Goal: Transaction & Acquisition: Purchase product/service

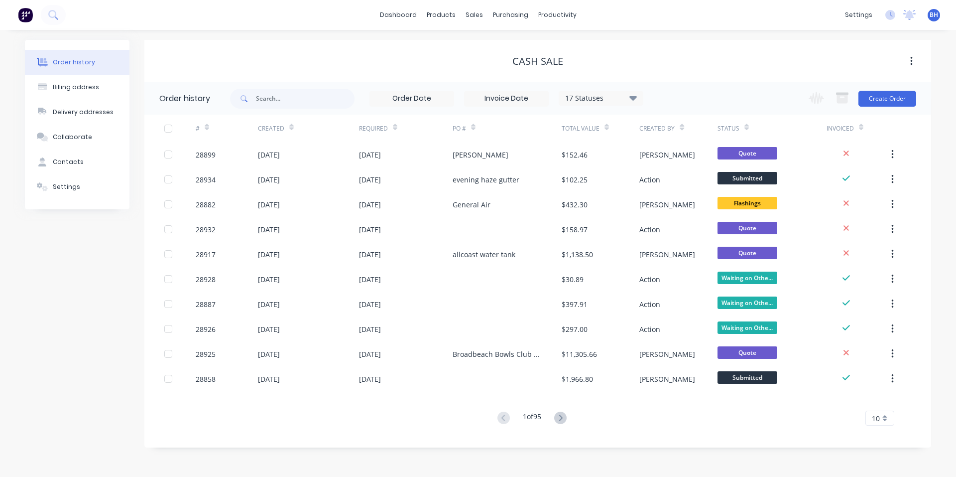
click at [21, 12] on img at bounding box center [25, 14] width 15 height 15
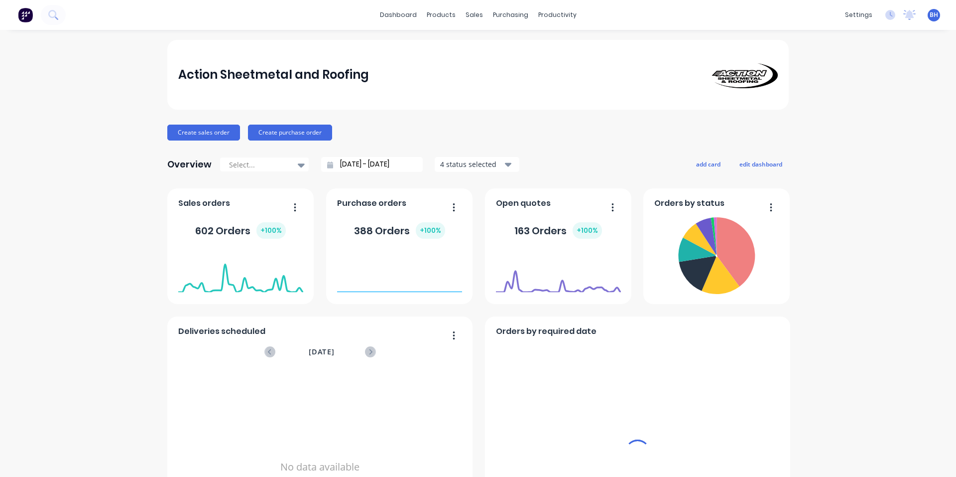
click at [470, 9] on div "sales" at bounding box center [474, 14] width 27 height 15
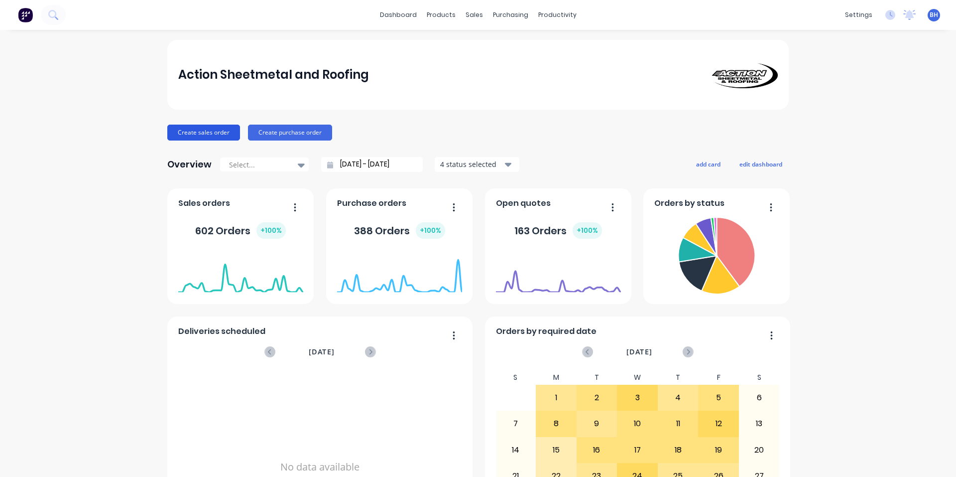
click at [211, 137] on button "Create sales order" at bounding box center [203, 133] width 73 height 16
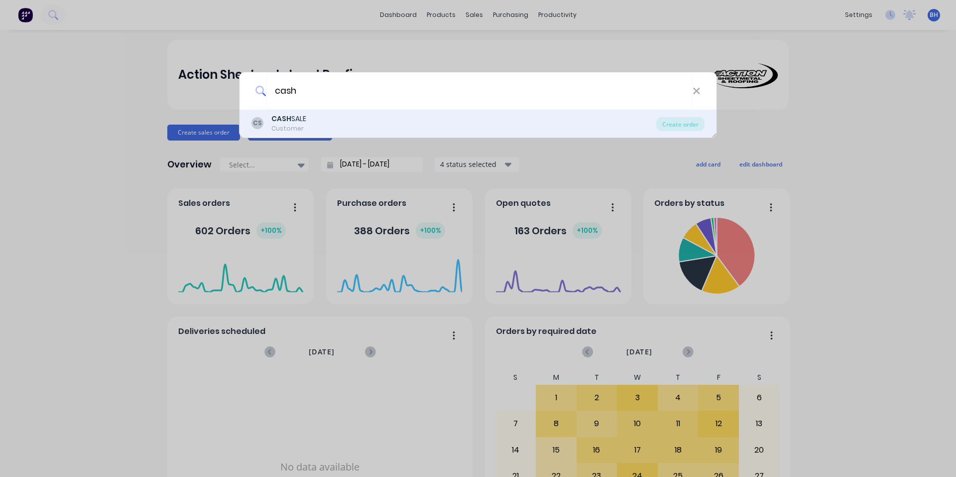
type input "cash"
click at [314, 124] on div "CS CASH SALE Customer" at bounding box center [454, 123] width 405 height 19
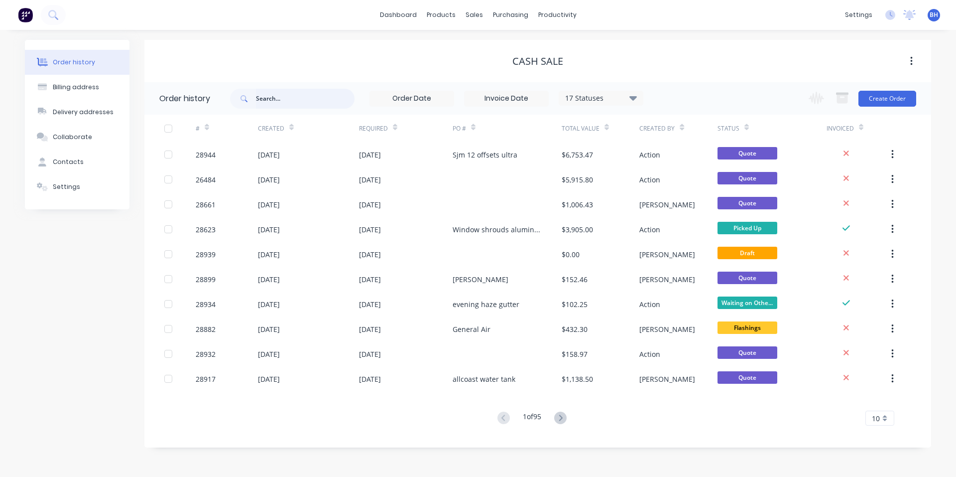
click at [287, 103] on input "text" at bounding box center [305, 99] width 99 height 20
click at [875, 97] on button "Create Order" at bounding box center [888, 99] width 58 height 16
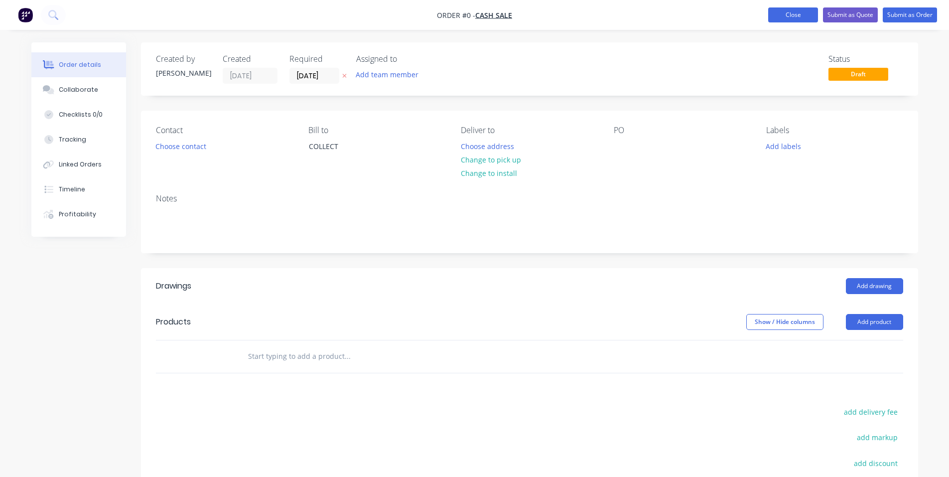
click at [784, 9] on button "Close" at bounding box center [793, 14] width 50 height 15
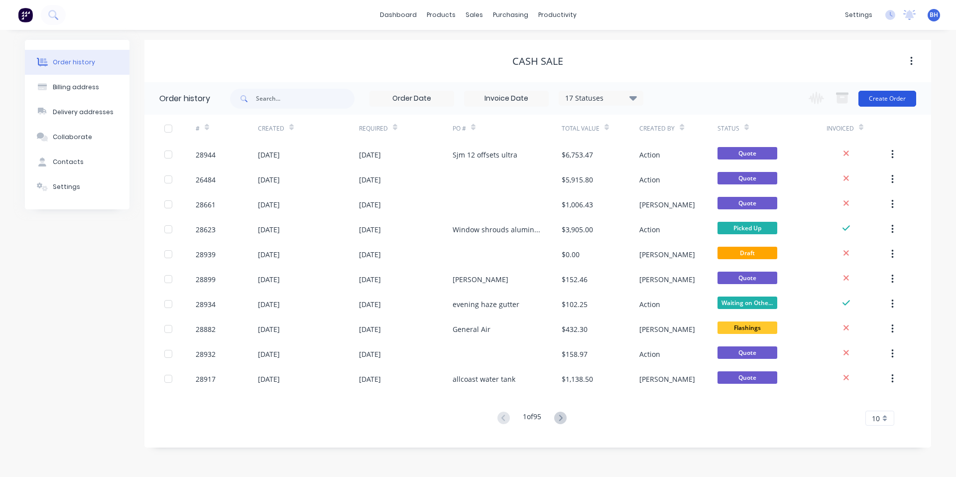
click at [873, 99] on button "Create Order" at bounding box center [888, 99] width 58 height 16
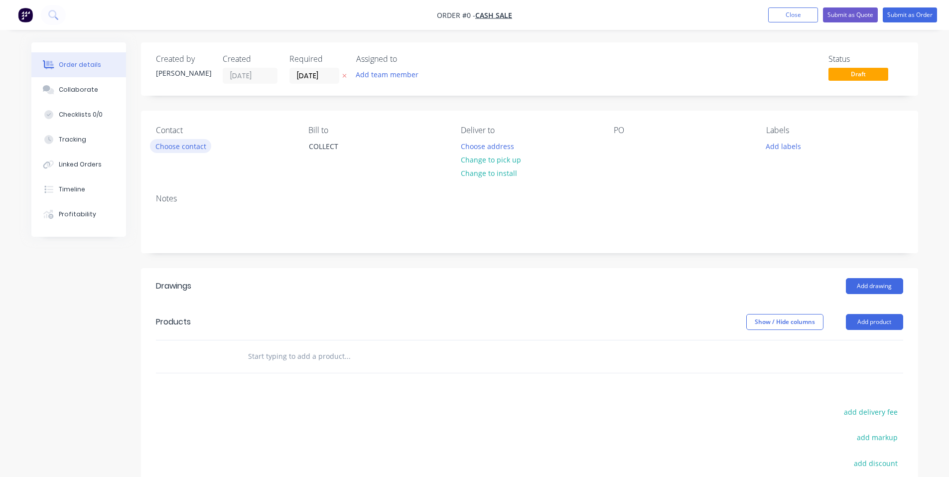
click at [188, 145] on button "Choose contact" at bounding box center [180, 145] width 61 height 13
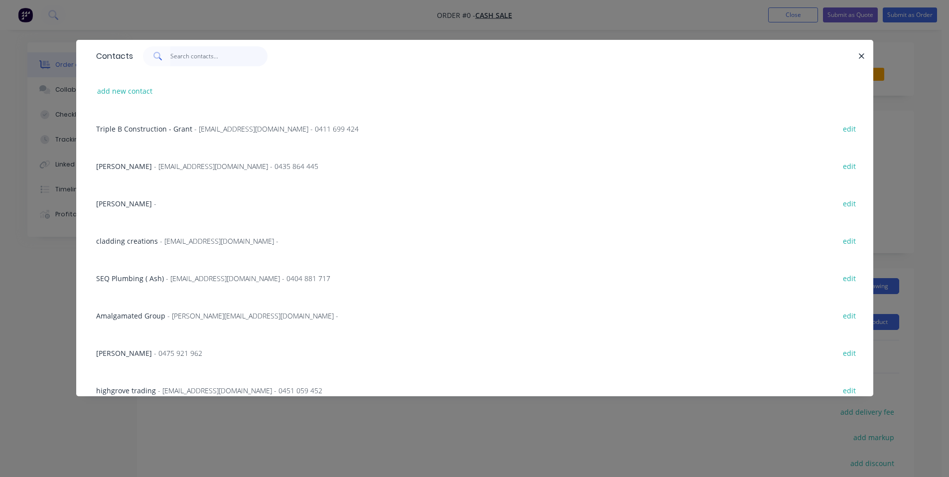
click at [211, 58] on input "text" at bounding box center [218, 56] width 97 height 20
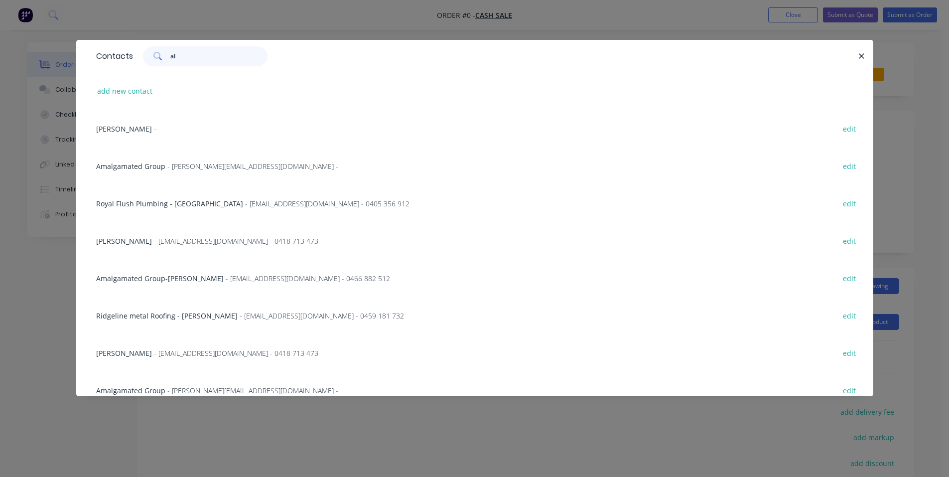
type input "all"
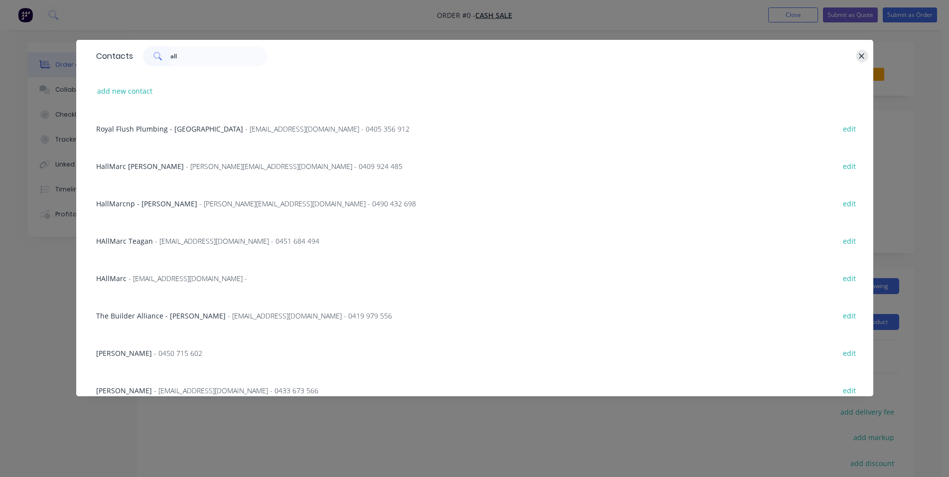
click at [861, 53] on icon "button" at bounding box center [861, 56] width 6 height 9
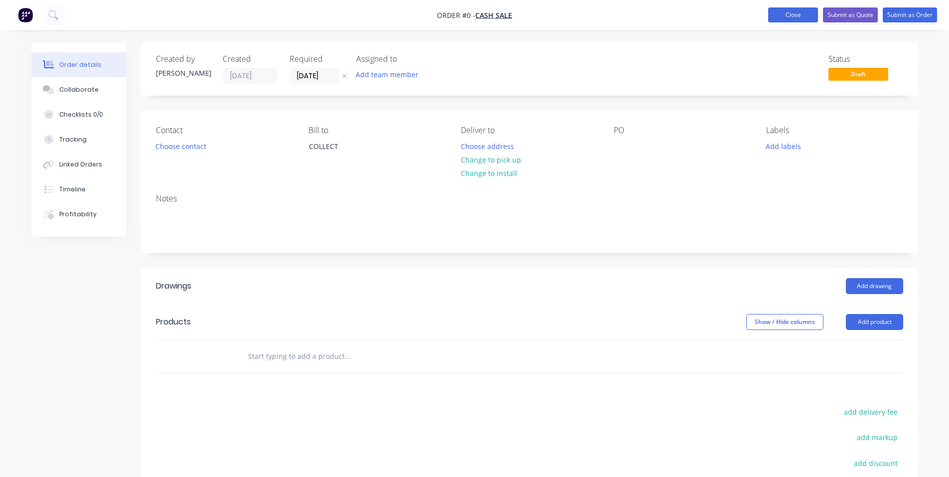
click at [793, 16] on button "Close" at bounding box center [793, 14] width 50 height 15
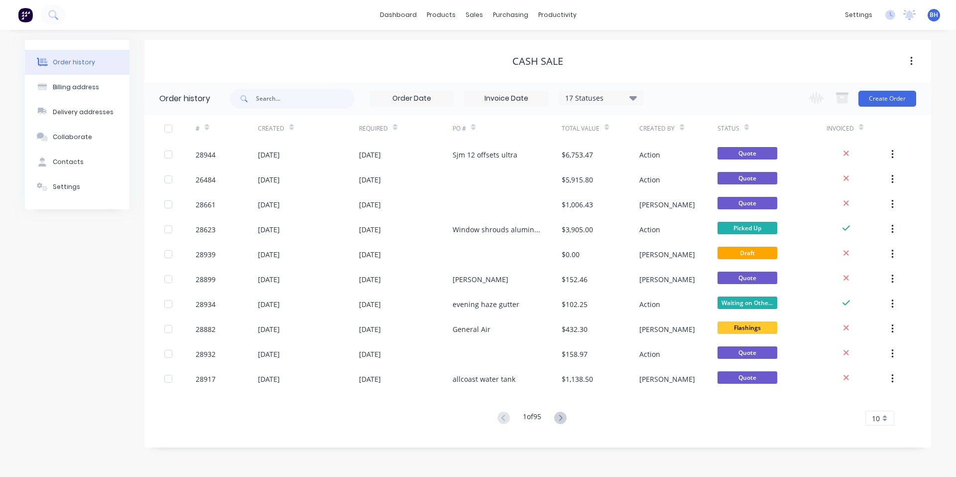
click at [21, 15] on img at bounding box center [25, 14] width 15 height 15
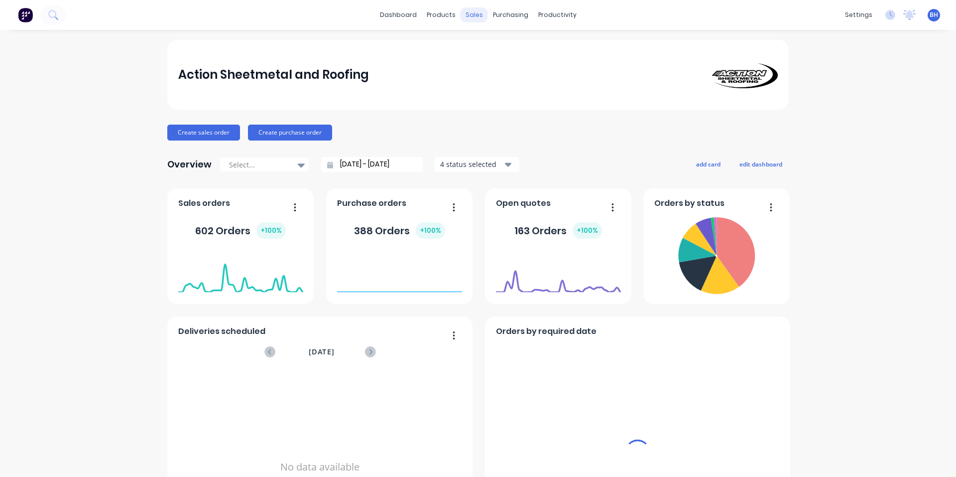
click at [466, 16] on div "sales" at bounding box center [474, 14] width 27 height 15
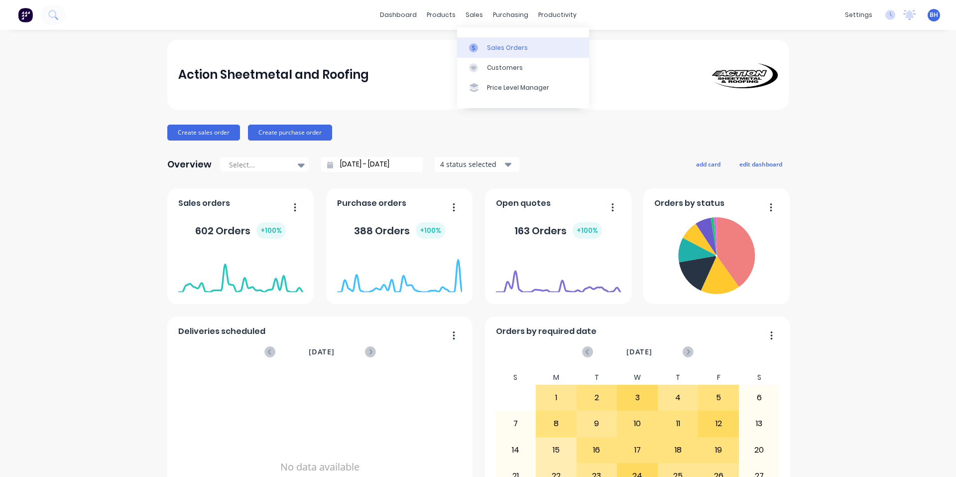
click at [504, 51] on div "Sales Orders" at bounding box center [507, 47] width 41 height 9
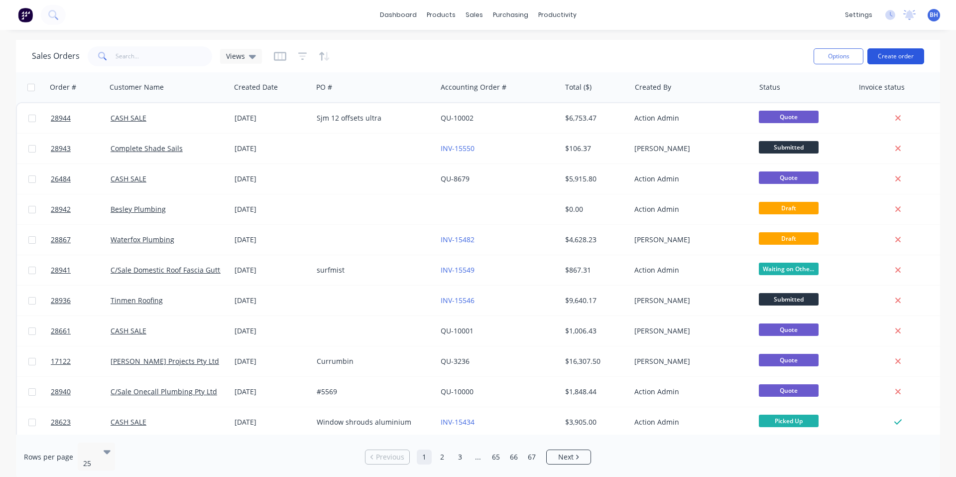
click at [904, 59] on button "Create order" at bounding box center [896, 56] width 57 height 16
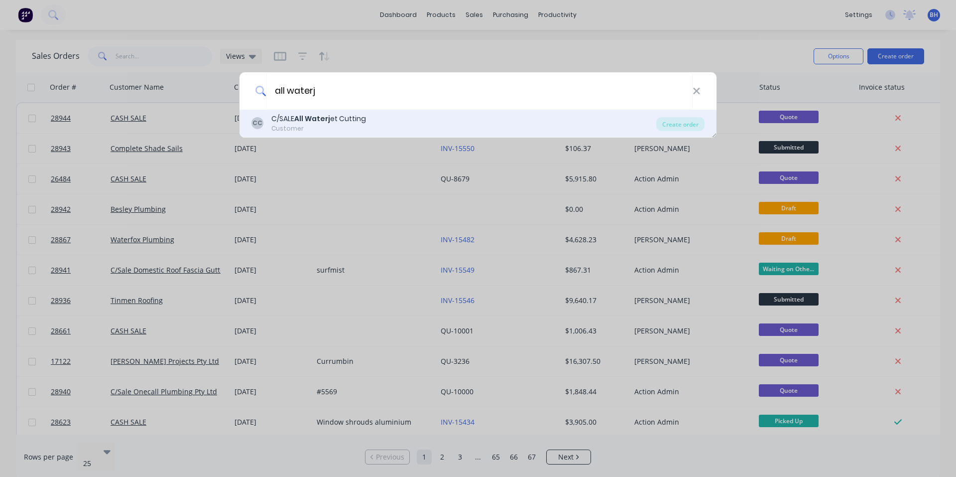
type input "all waterj"
click at [386, 120] on div "CC C/SALE All Waterj et Cutting Customer" at bounding box center [454, 123] width 405 height 19
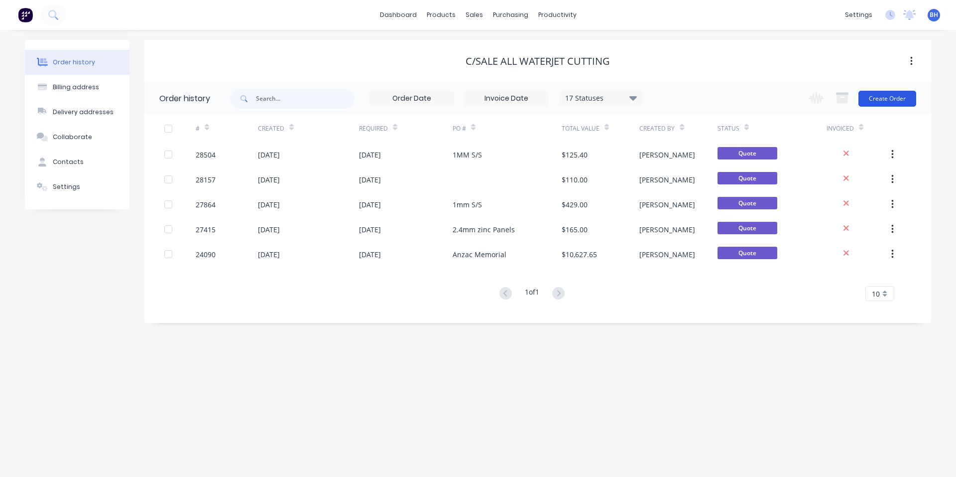
click at [903, 99] on button "Create Order" at bounding box center [888, 99] width 58 height 16
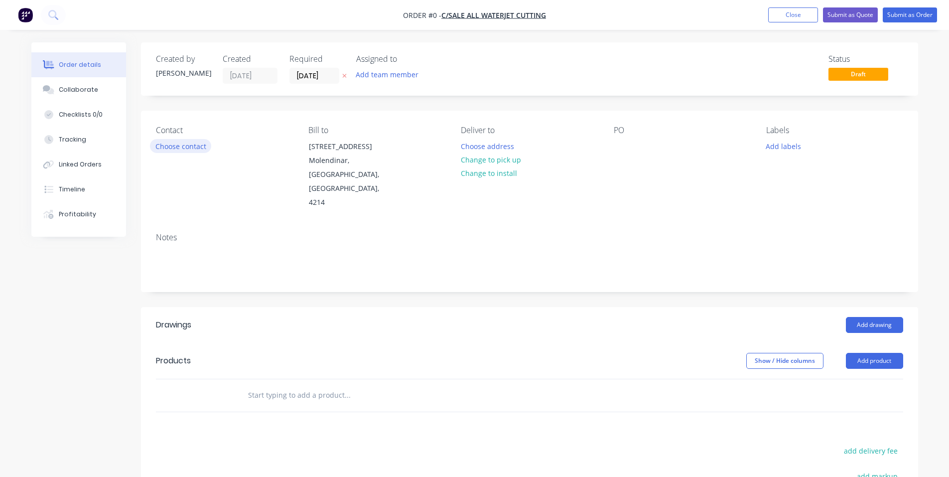
click at [186, 147] on button "Choose contact" at bounding box center [180, 145] width 61 height 13
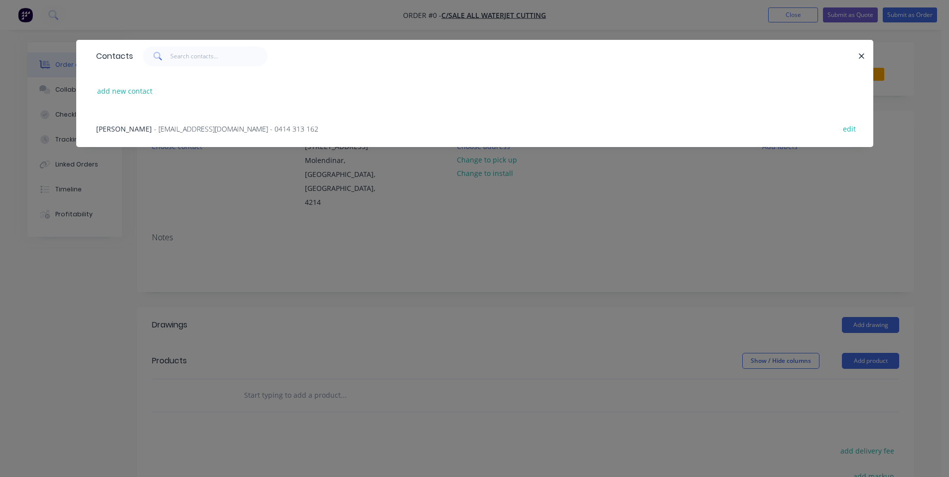
click at [205, 130] on span "- [EMAIL_ADDRESS][DOMAIN_NAME] - 0414 313 162" at bounding box center [236, 128] width 164 height 9
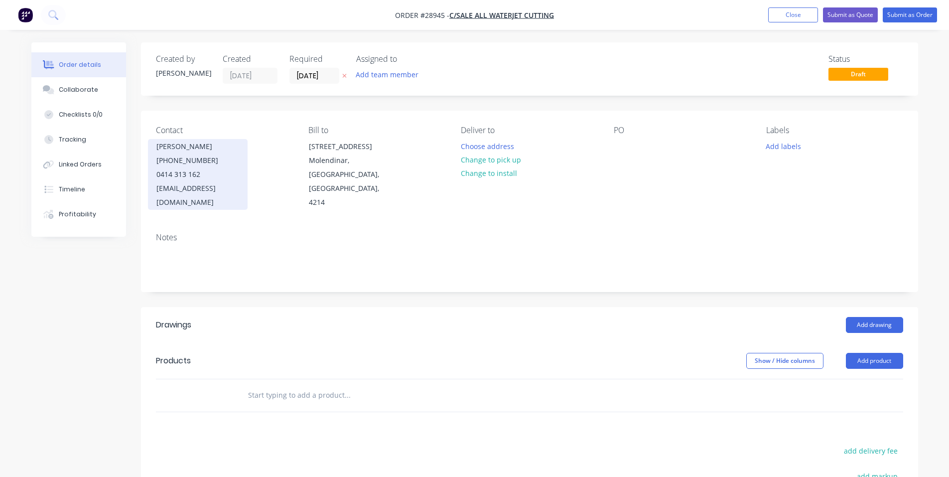
click at [198, 160] on div "[PHONE_NUMBER]" at bounding box center [197, 160] width 83 height 14
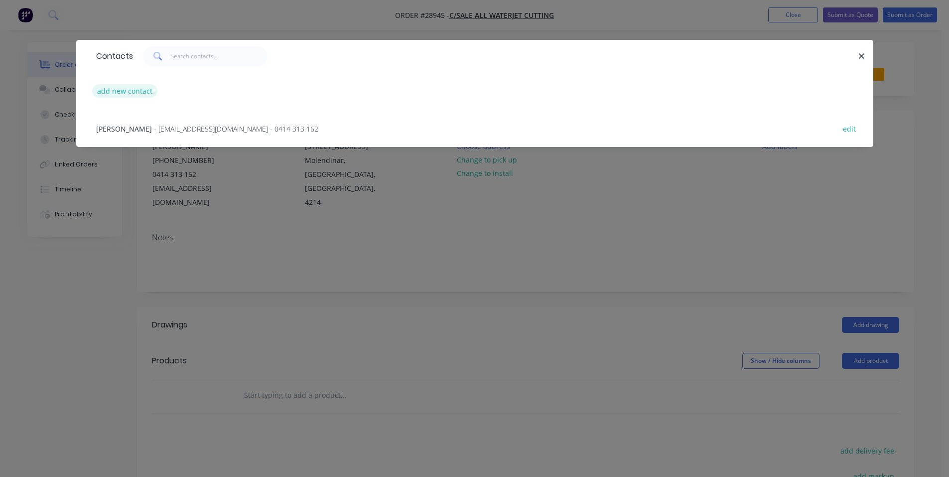
click at [140, 87] on button "add new contact" at bounding box center [125, 90] width 66 height 13
select select "AU"
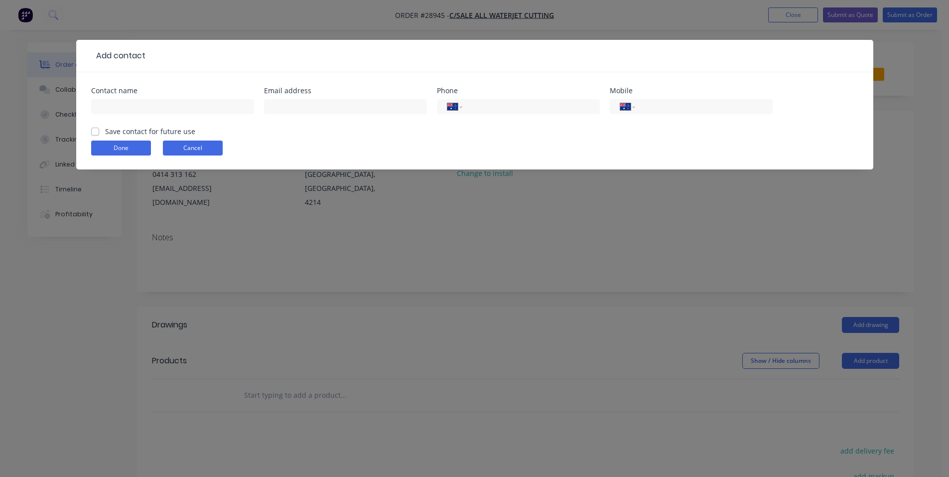
click at [196, 150] on button "Cancel" at bounding box center [193, 147] width 60 height 15
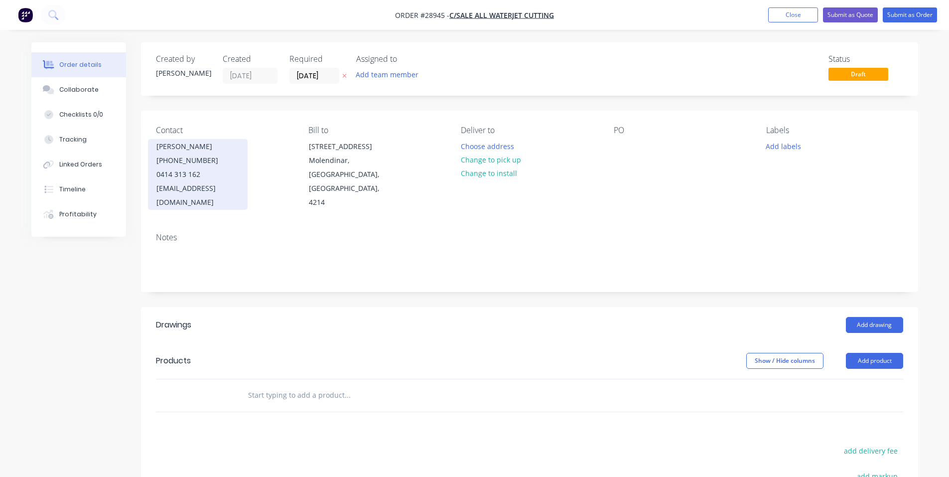
click at [183, 191] on div "[EMAIL_ADDRESS][DOMAIN_NAME]" at bounding box center [197, 195] width 83 height 28
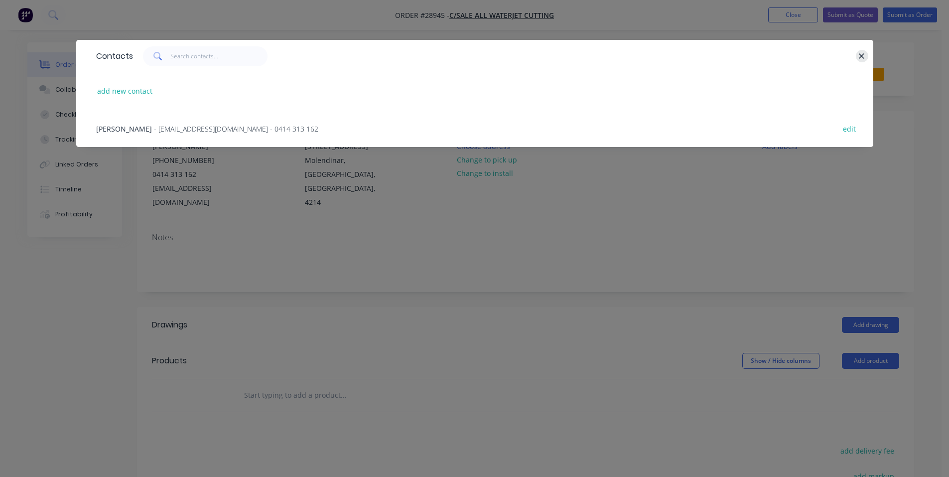
click at [862, 59] on icon "button" at bounding box center [861, 56] width 6 height 9
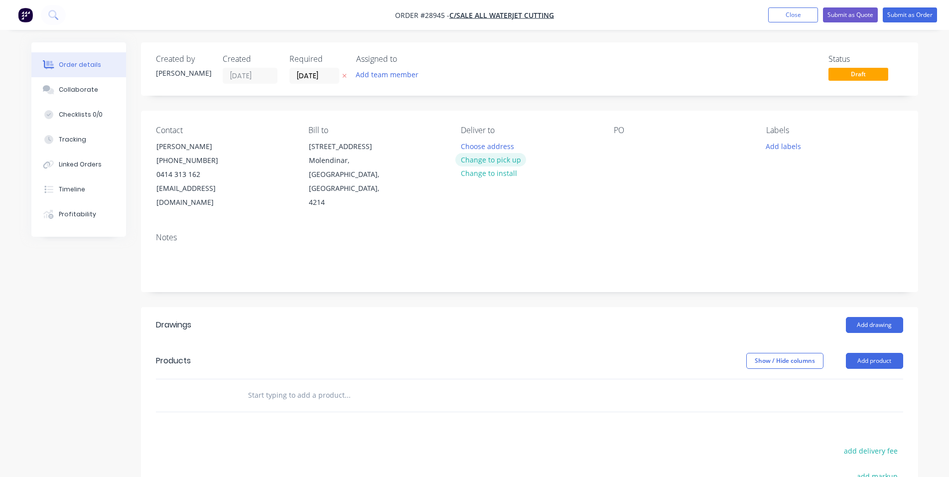
click at [509, 160] on button "Change to pick up" at bounding box center [490, 159] width 71 height 13
click at [620, 147] on div at bounding box center [622, 146] width 16 height 14
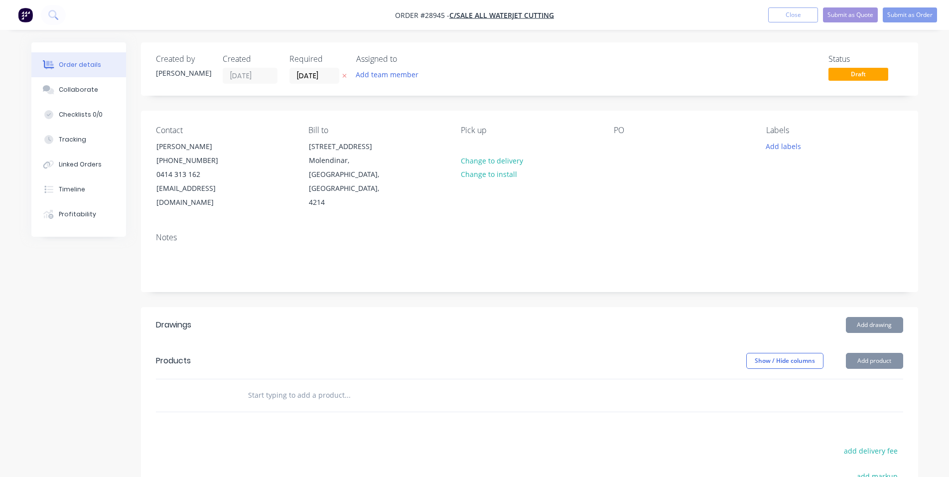
click at [619, 204] on div "Contact [PERSON_NAME] [PHONE_NUMBER] [EMAIL_ADDRESS][DOMAIN_NAME] Bill to [STRE…" at bounding box center [529, 168] width 777 height 114
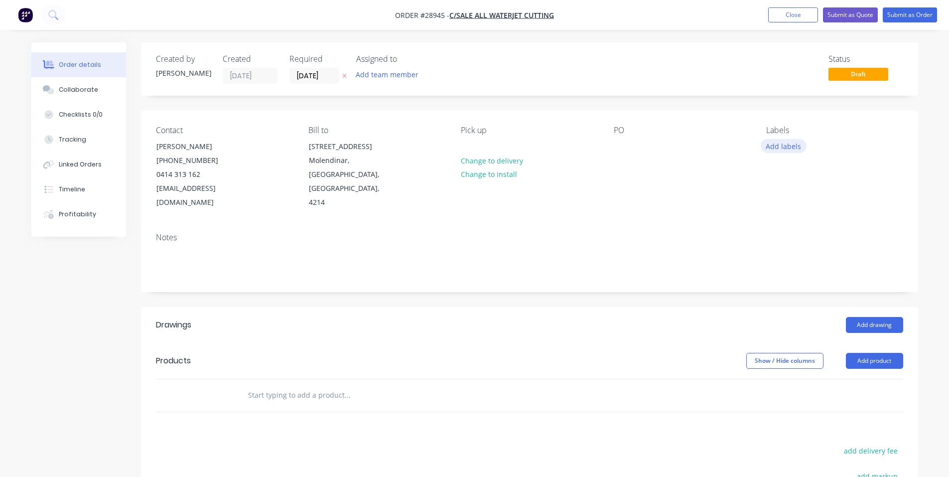
click at [781, 148] on button "Add labels" at bounding box center [784, 145] width 46 height 13
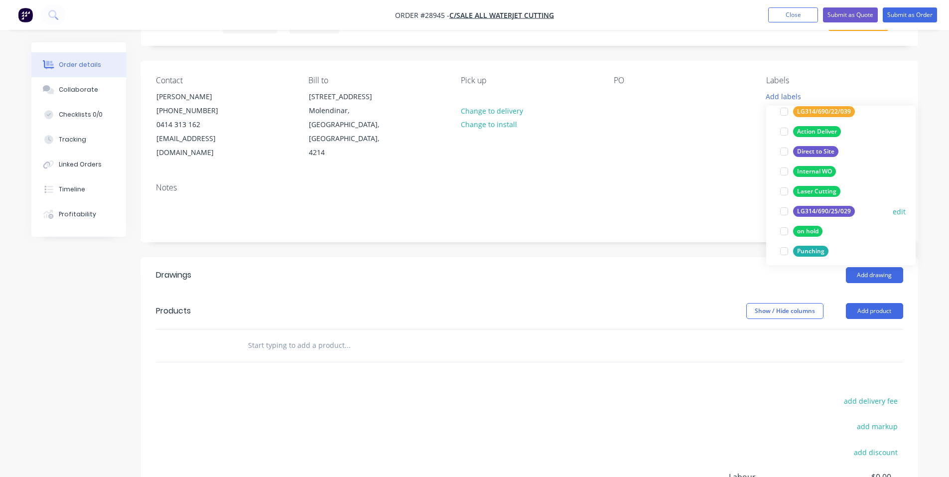
scroll to position [50, 0]
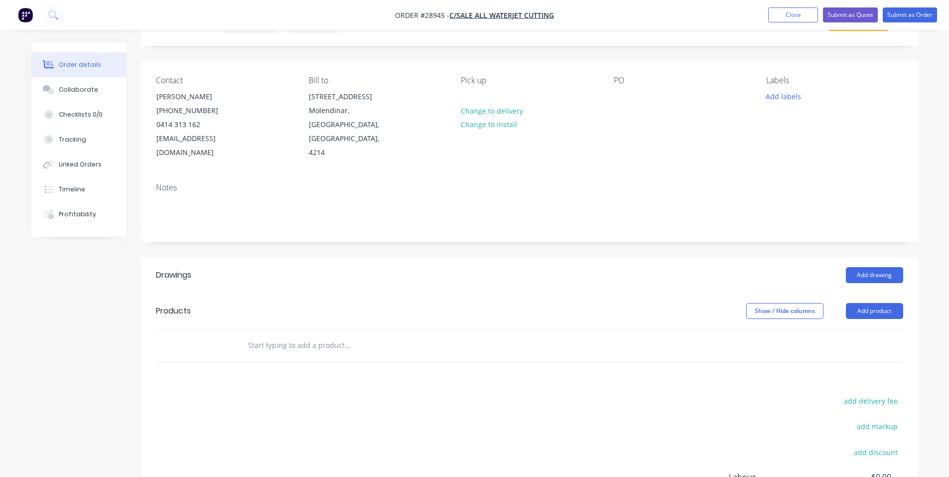
click at [730, 183] on div "Notes" at bounding box center [529, 187] width 747 height 9
click at [613, 97] on div "Contact [PERSON_NAME] [PHONE_NUMBER] [EMAIL_ADDRESS][DOMAIN_NAME] Bill to [STRE…" at bounding box center [529, 118] width 777 height 114
click at [622, 98] on div at bounding box center [622, 96] width 16 height 14
click at [606, 131] on div "Contact [PERSON_NAME] [PHONE_NUMBER] [EMAIL_ADDRESS][DOMAIN_NAME] Bill to [STRE…" at bounding box center [529, 118] width 777 height 114
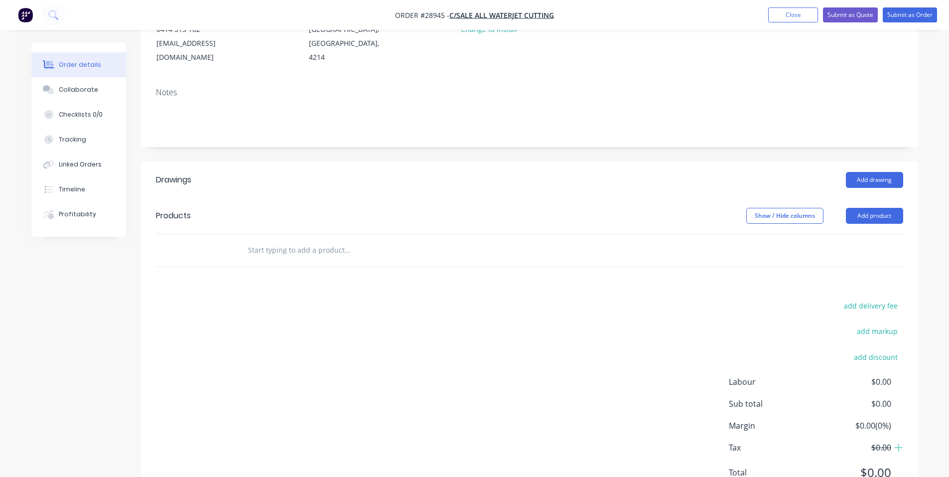
scroll to position [149, 0]
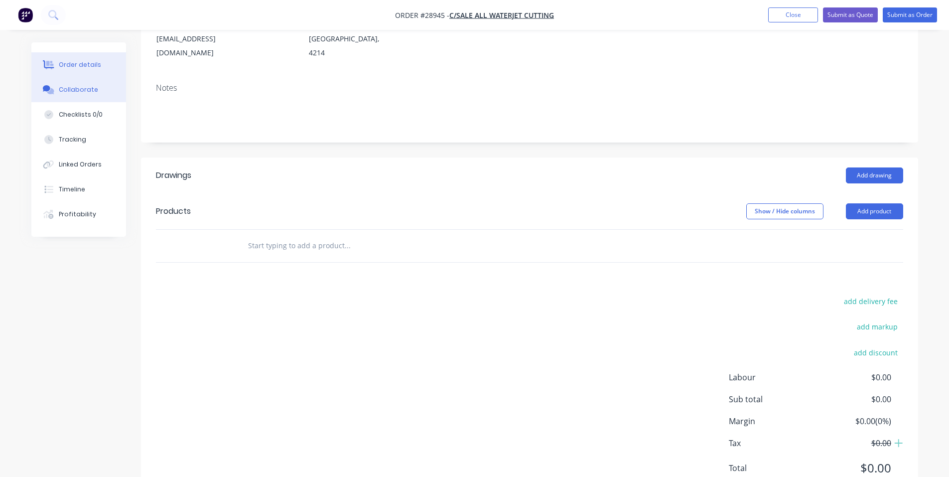
click at [84, 85] on button "Collaborate" at bounding box center [78, 89] width 95 height 25
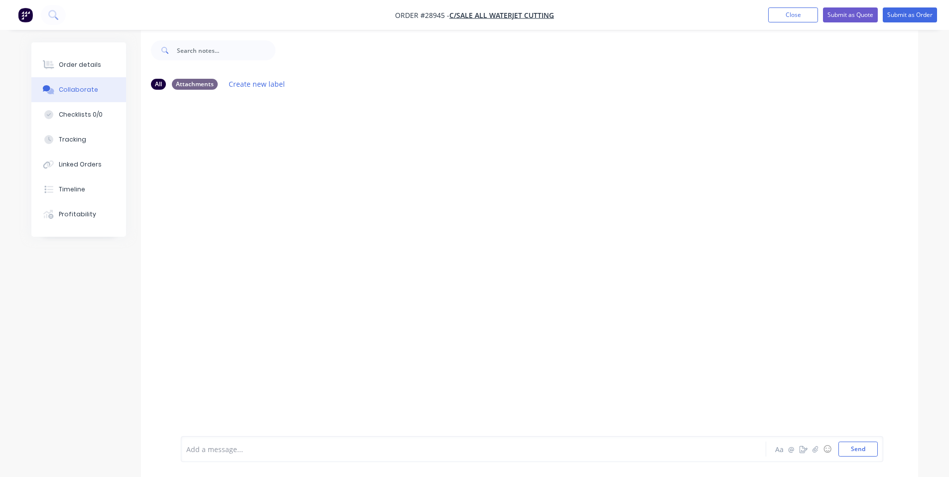
scroll to position [15, 0]
drag, startPoint x: 268, startPoint y: 456, endPoint x: 227, endPoint y: 457, distance: 41.8
click at [267, 456] on div "Add a message... Aa @ ☺ Send" at bounding box center [532, 449] width 702 height 26
click at [272, 397] on icon at bounding box center [270, 394] width 9 height 9
click at [276, 455] on div "Add a message..." at bounding box center [445, 448] width 518 height 15
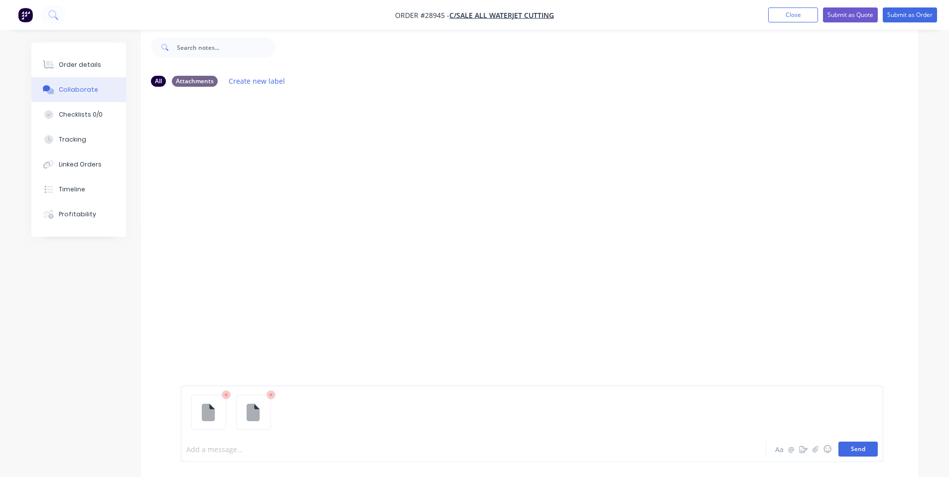
click at [863, 450] on button "Send" at bounding box center [857, 448] width 39 height 15
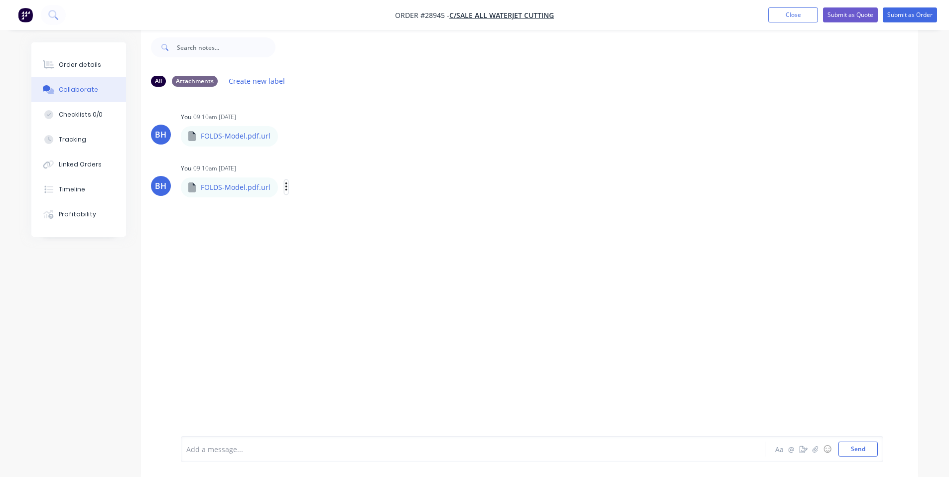
click at [285, 188] on icon "button" at bounding box center [286, 186] width 3 height 11
click at [327, 231] on button "Delete" at bounding box center [351, 236] width 112 height 22
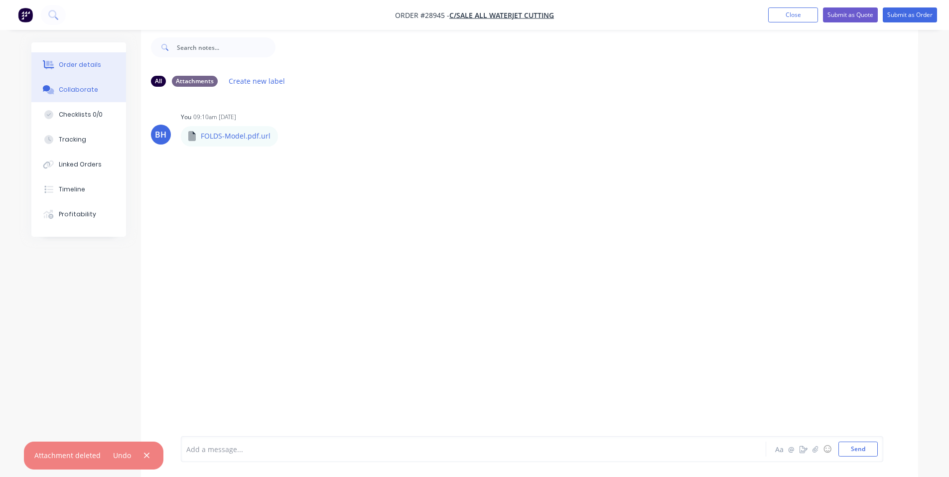
click at [79, 73] on button "Order details" at bounding box center [78, 64] width 95 height 25
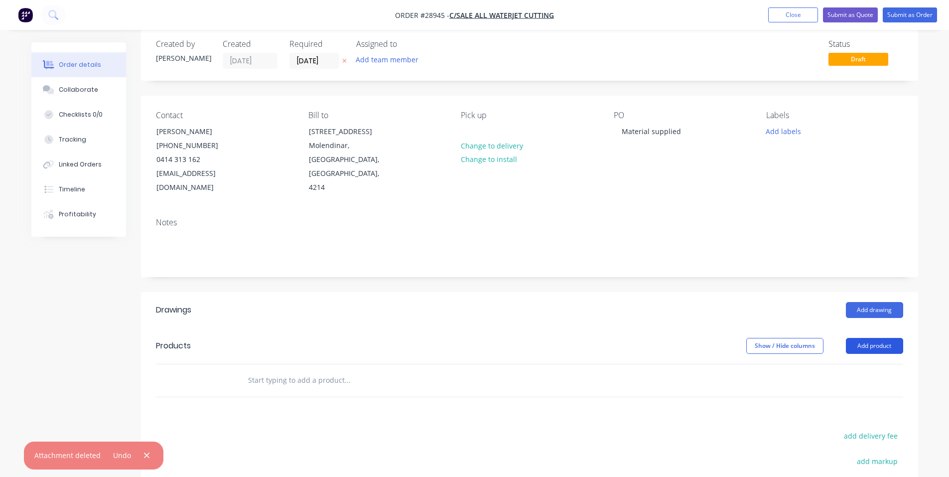
click at [877, 338] on button "Add product" at bounding box center [874, 346] width 57 height 16
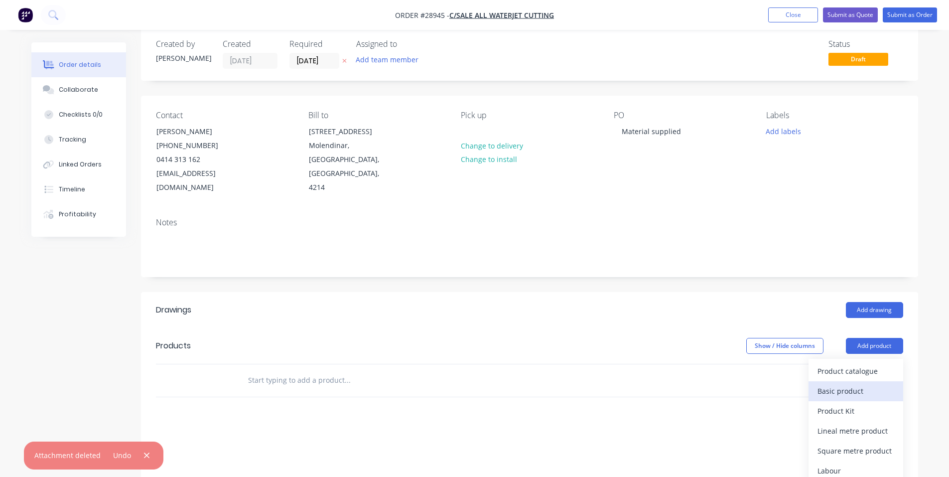
click at [854, 384] on div "Basic product" at bounding box center [855, 391] width 77 height 14
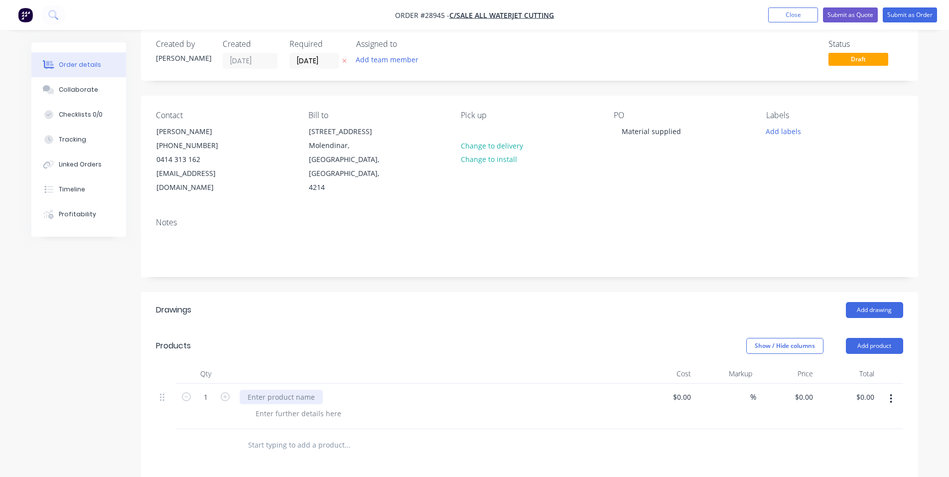
click at [290, 389] on div at bounding box center [281, 396] width 83 height 14
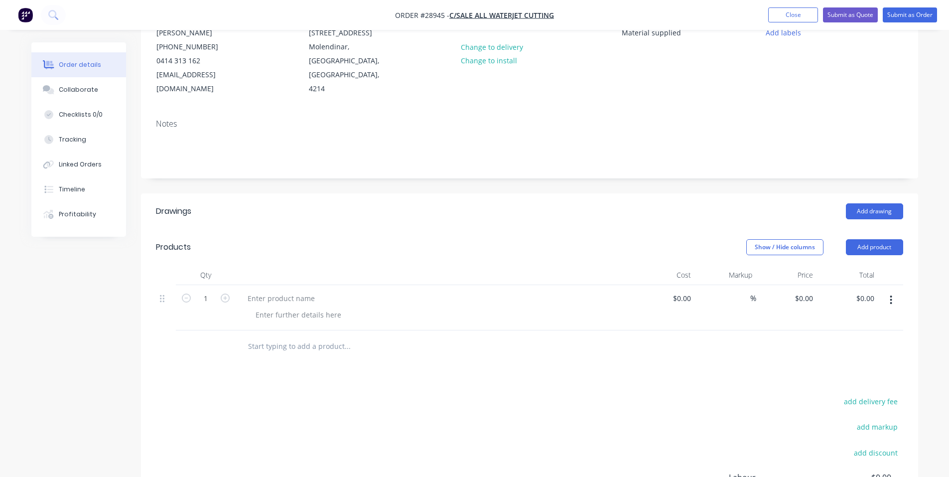
scroll to position [115, 0]
click at [290, 290] on div at bounding box center [281, 297] width 83 height 14
click at [286, 306] on div at bounding box center [299, 313] width 102 height 14
click at [287, 306] on div at bounding box center [299, 313] width 102 height 14
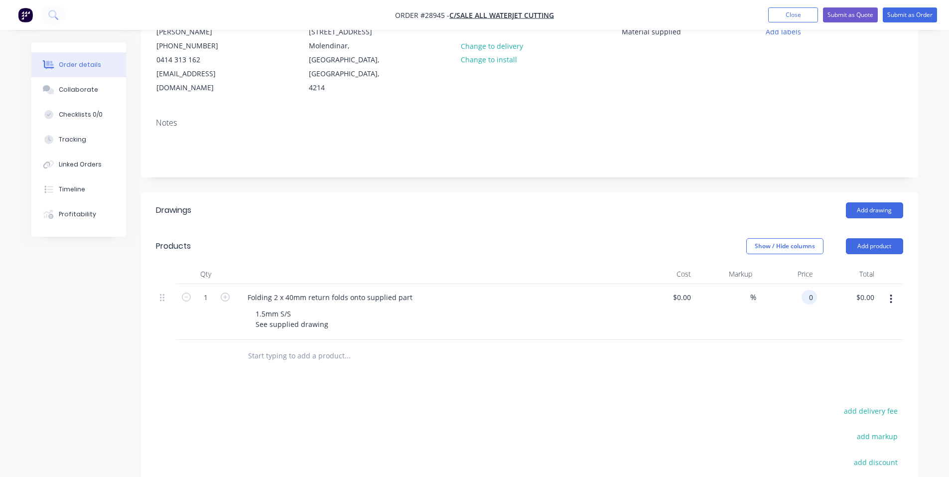
click at [805, 290] on input "0" at bounding box center [810, 297] width 11 height 14
type input "$110.00"
click at [763, 340] on div at bounding box center [529, 356] width 747 height 32
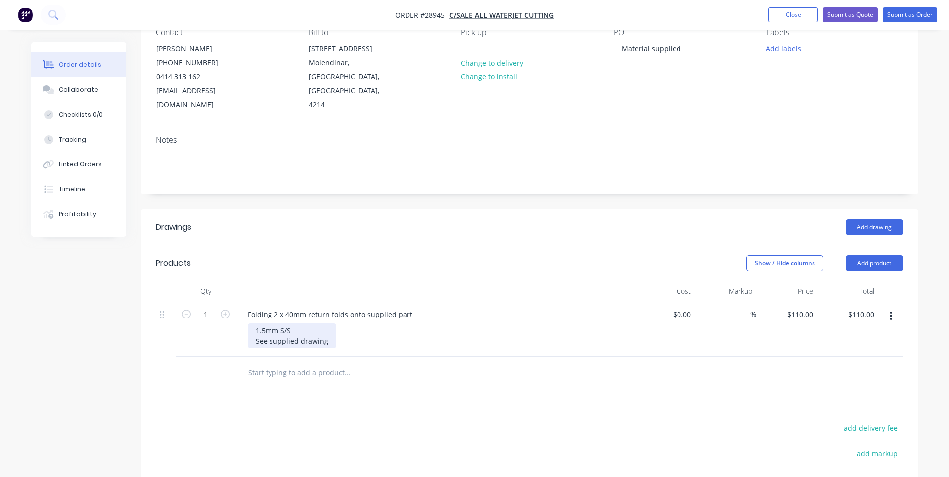
scroll to position [101, 0]
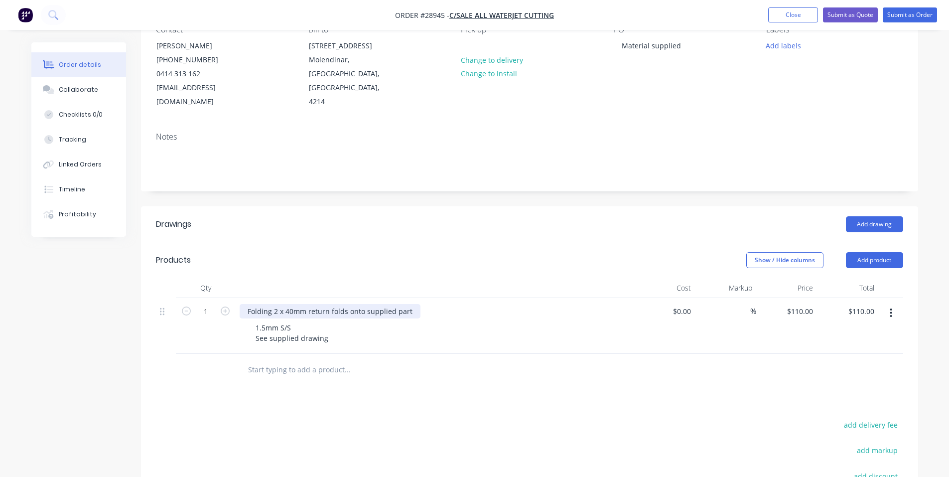
click at [411, 304] on div "Folding 2 x 40mm return folds onto supplied part" at bounding box center [330, 311] width 181 height 14
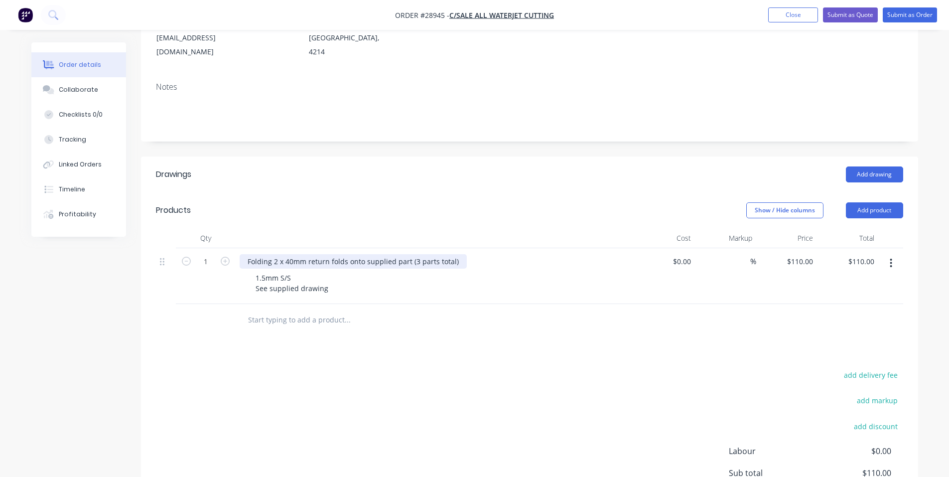
scroll to position [51, 0]
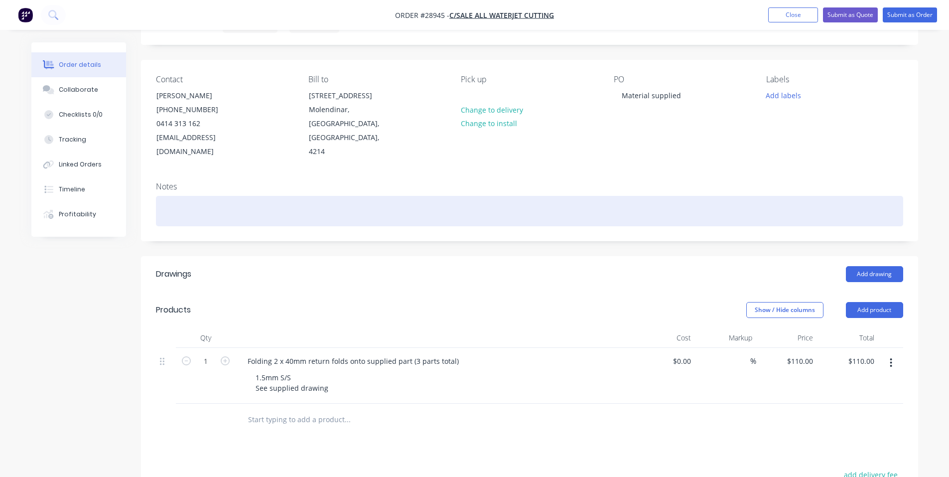
click at [184, 196] on div at bounding box center [529, 211] width 747 height 30
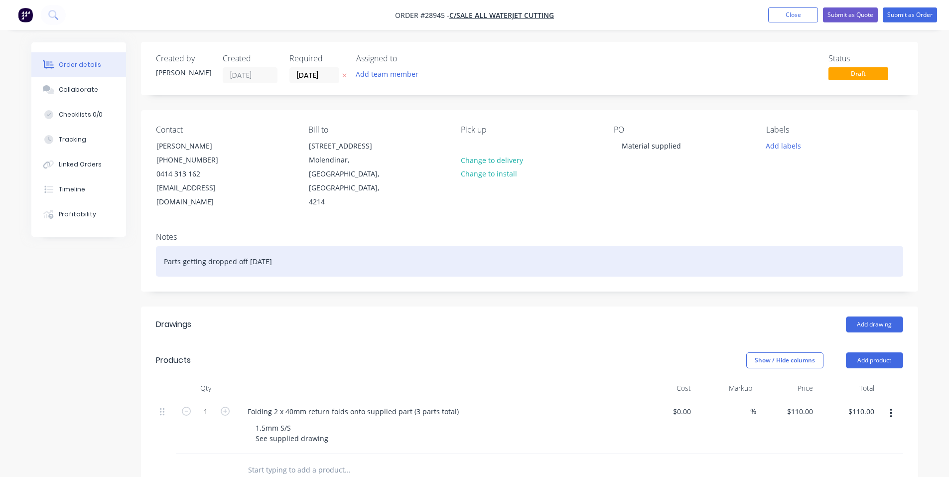
scroll to position [0, 0]
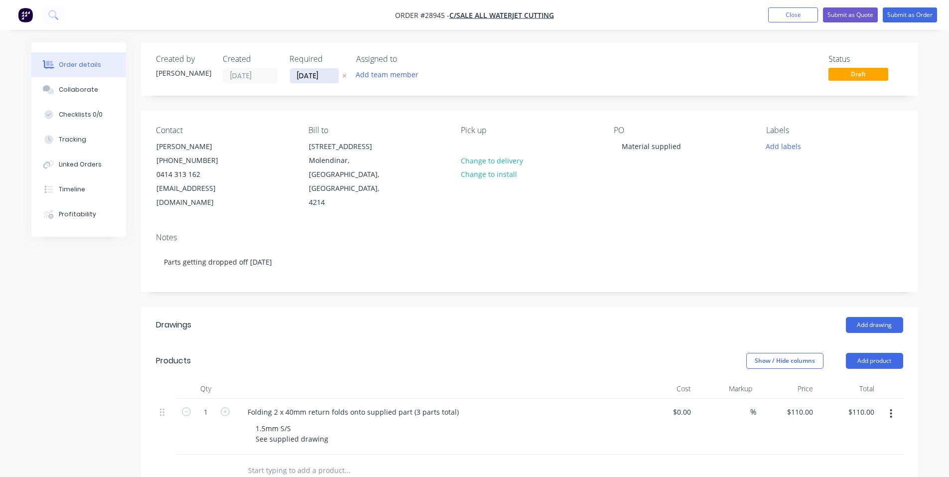
click at [303, 73] on input "[DATE]" at bounding box center [314, 75] width 49 height 15
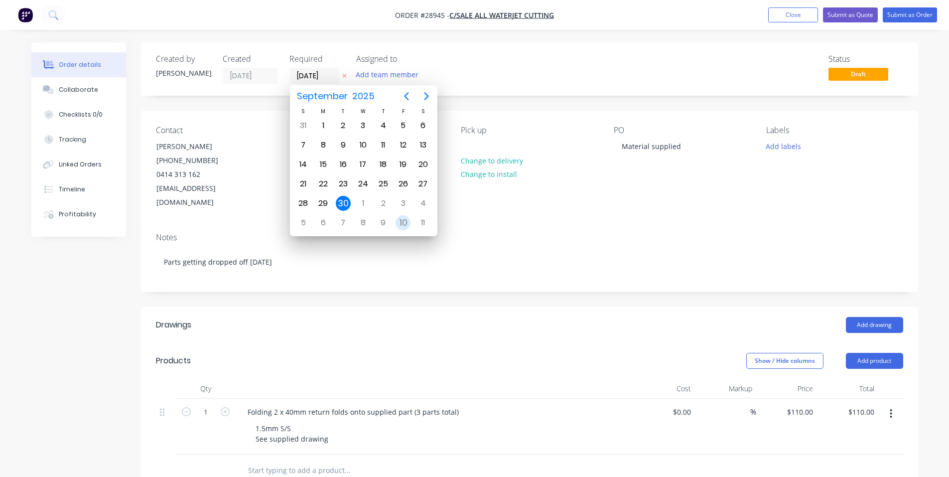
click at [401, 224] on div "10" at bounding box center [402, 222] width 15 height 15
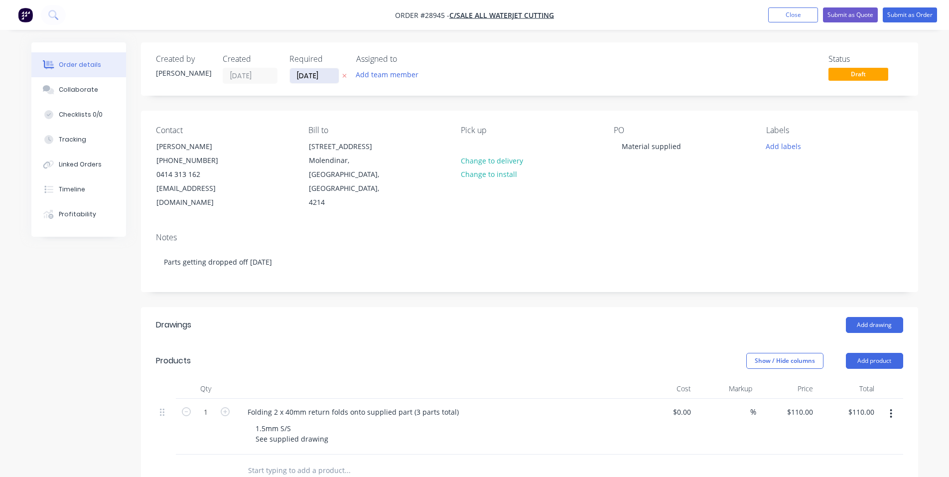
click at [302, 78] on input "[DATE]" at bounding box center [314, 75] width 49 height 15
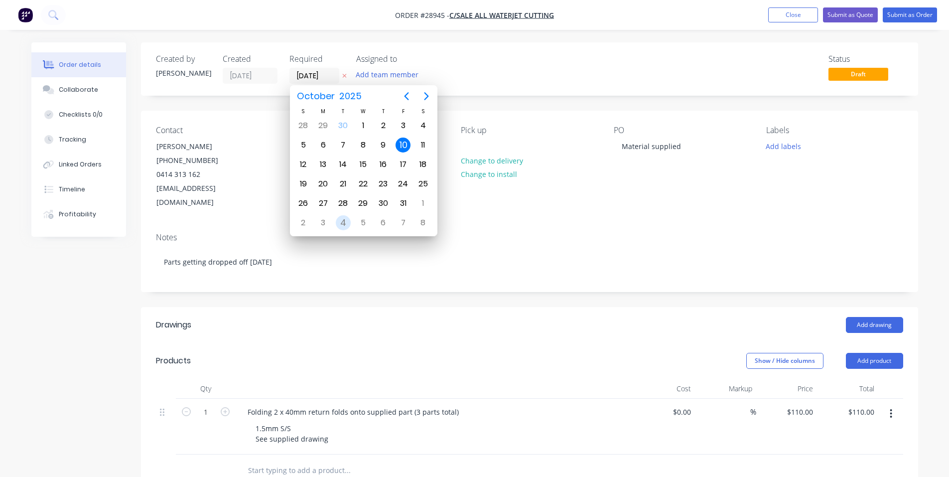
click at [347, 224] on div "4" at bounding box center [343, 222] width 15 height 15
type input "[DATE]"
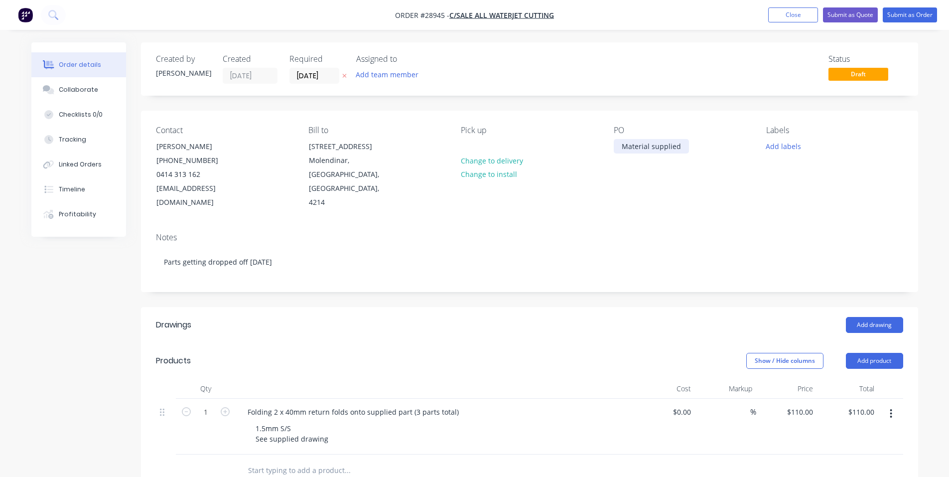
drag, startPoint x: 622, startPoint y: 147, endPoint x: 617, endPoint y: 152, distance: 7.4
click at [617, 152] on div "Material supplied" at bounding box center [651, 146] width 75 height 14
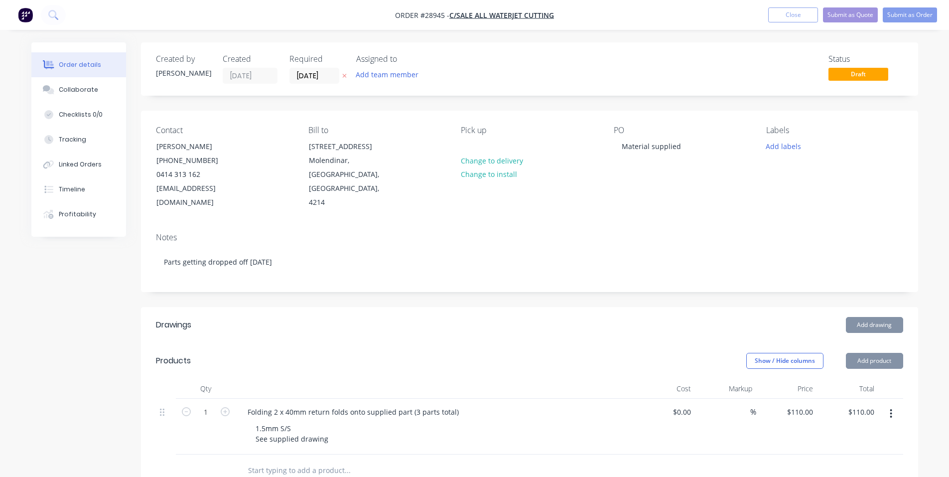
click at [666, 204] on div "Contact [PERSON_NAME] [PHONE_NUMBER] [EMAIL_ADDRESS][DOMAIN_NAME] Bill to [STRE…" at bounding box center [529, 168] width 777 height 114
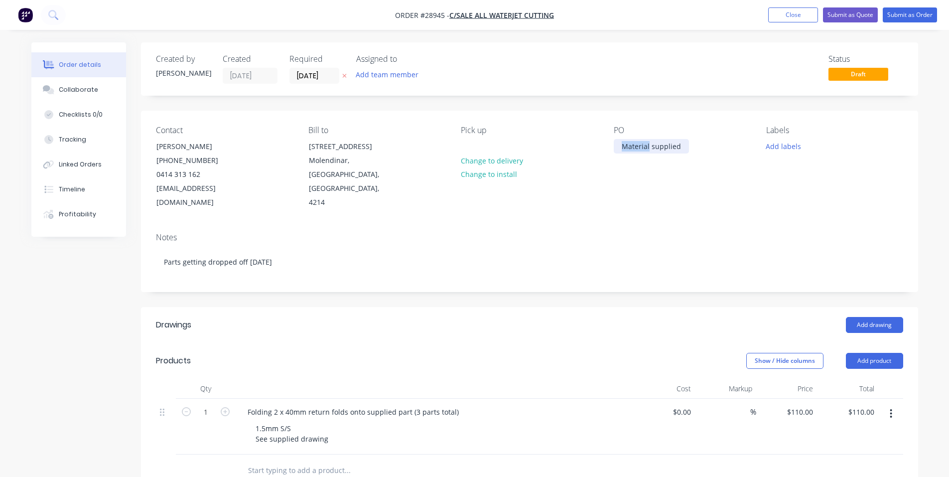
drag, startPoint x: 622, startPoint y: 148, endPoint x: 647, endPoint y: 148, distance: 25.4
click at [647, 148] on div "Material supplied" at bounding box center [651, 146] width 75 height 14
click at [657, 175] on div "PO Material supplied" at bounding box center [682, 168] width 136 height 84
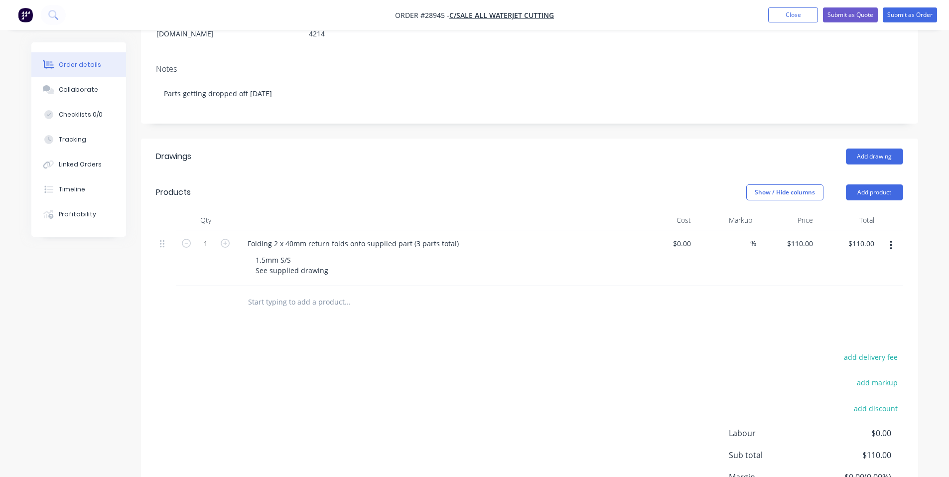
scroll to position [51, 0]
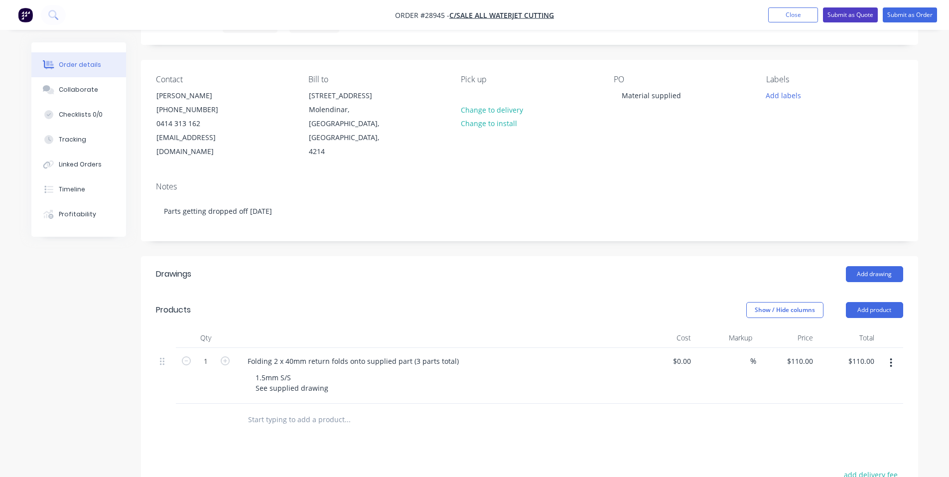
drag, startPoint x: 846, startPoint y: 17, endPoint x: 833, endPoint y: 23, distance: 14.0
click at [845, 17] on button "Submit as Quote" at bounding box center [850, 14] width 55 height 15
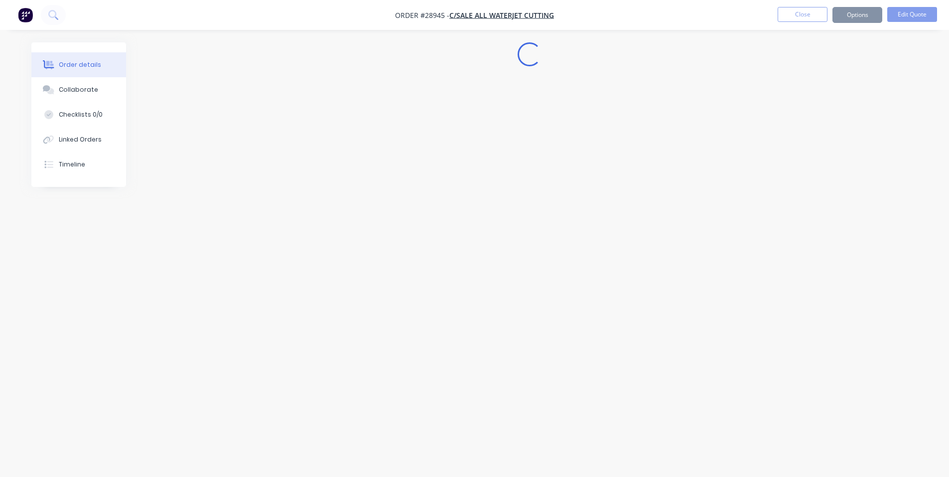
scroll to position [0, 0]
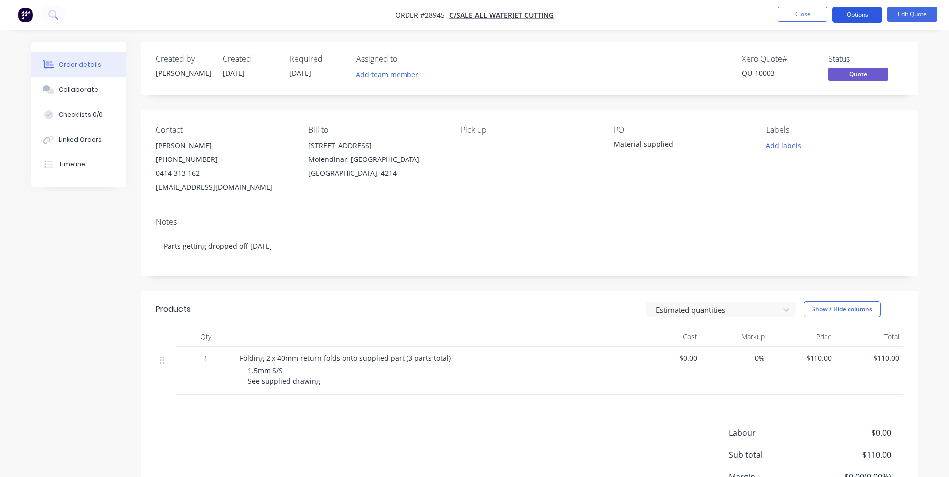
click at [872, 16] on button "Options" at bounding box center [857, 15] width 50 height 16
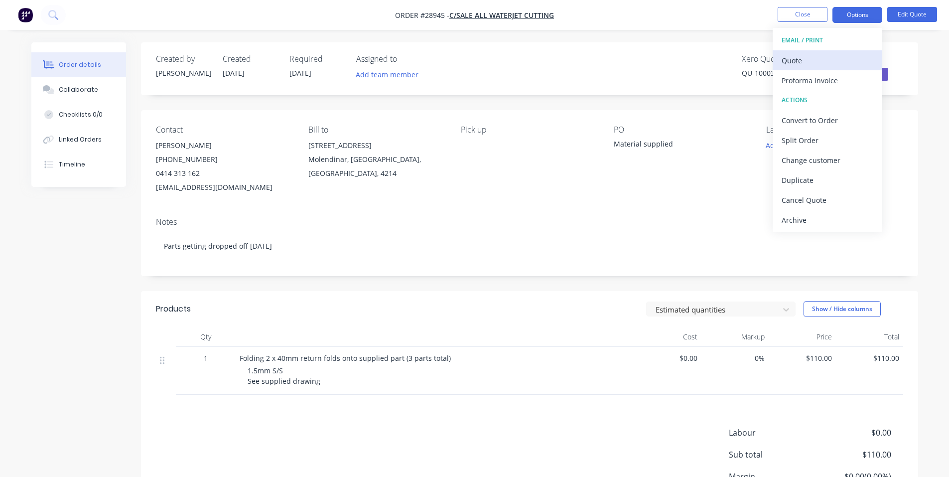
click at [817, 66] on div "Quote" at bounding box center [827, 60] width 92 height 14
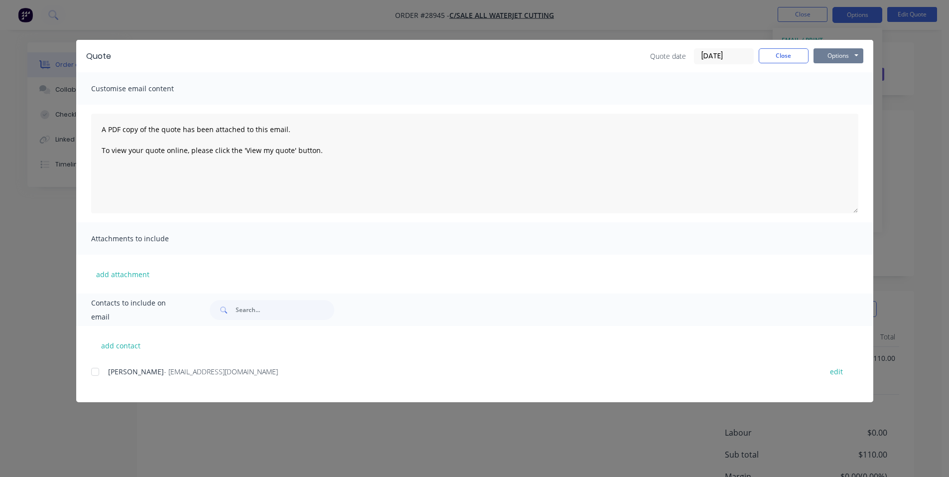
click at [836, 56] on button "Options" at bounding box center [838, 55] width 50 height 15
click at [847, 87] on button "Print" at bounding box center [845, 90] width 64 height 16
drag, startPoint x: 788, startPoint y: 60, endPoint x: 790, endPoint y: 31, distance: 29.0
click at [788, 58] on button "Close" at bounding box center [784, 55] width 50 height 15
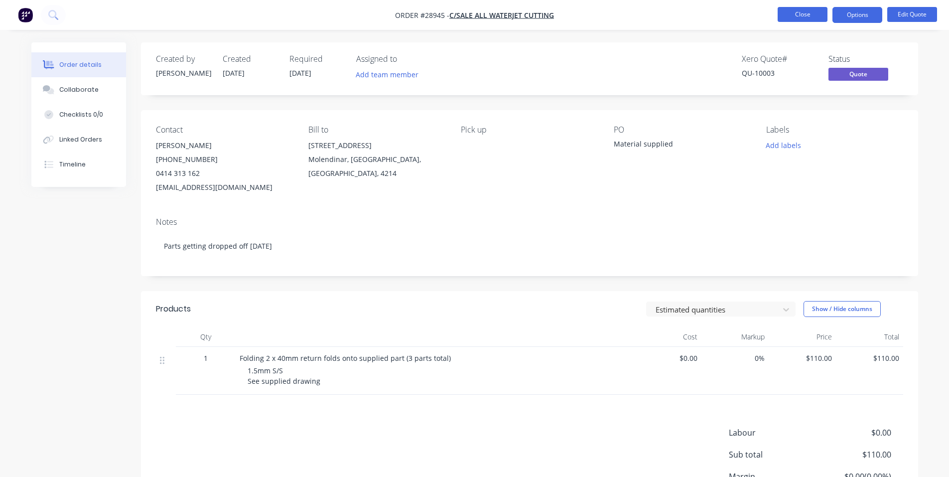
click at [794, 15] on button "Close" at bounding box center [802, 14] width 50 height 15
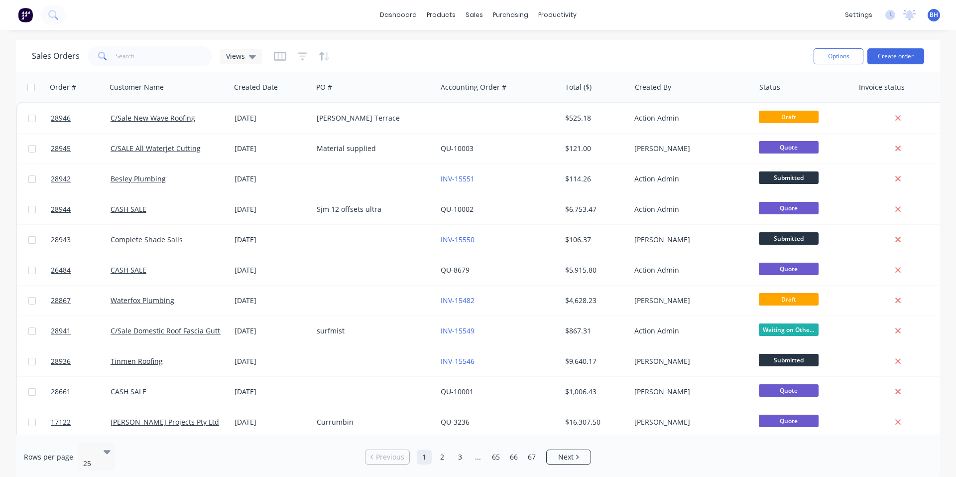
click at [31, 17] on img at bounding box center [25, 14] width 15 height 15
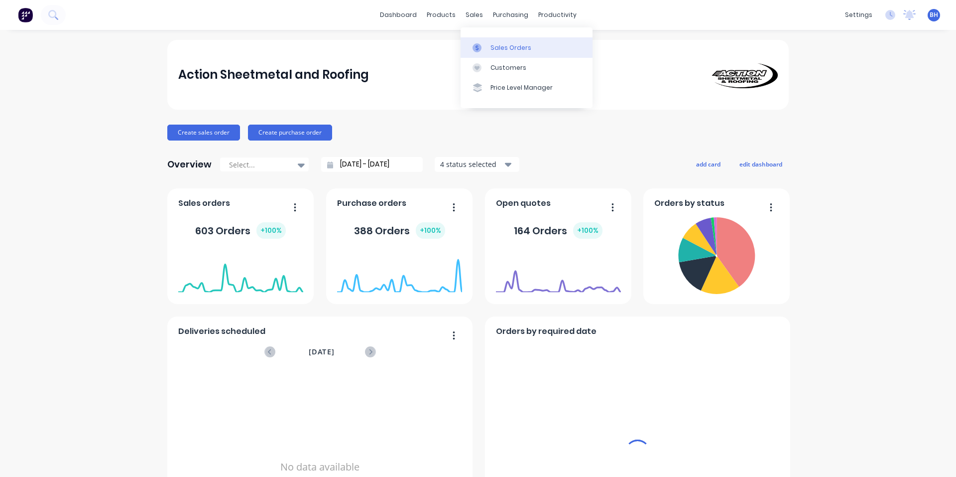
click at [499, 47] on div "Sales Orders" at bounding box center [511, 47] width 41 height 9
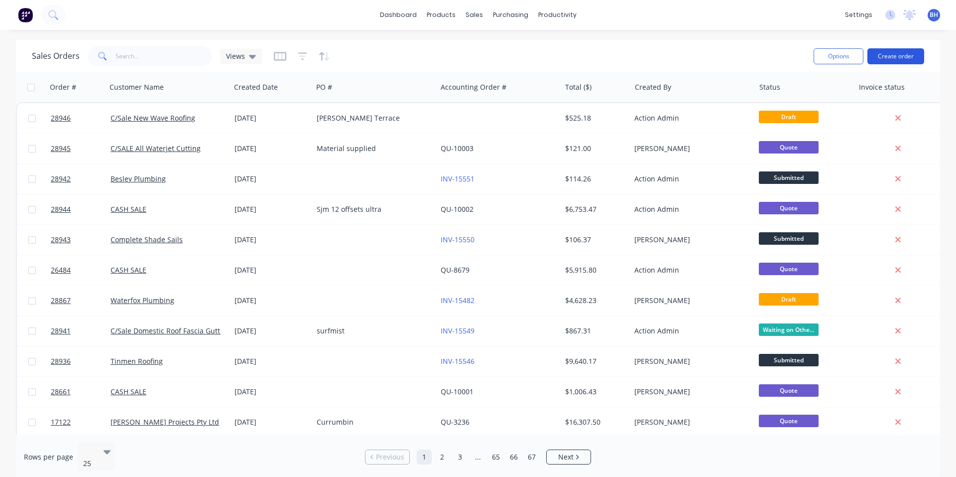
click at [902, 58] on button "Create order" at bounding box center [896, 56] width 57 height 16
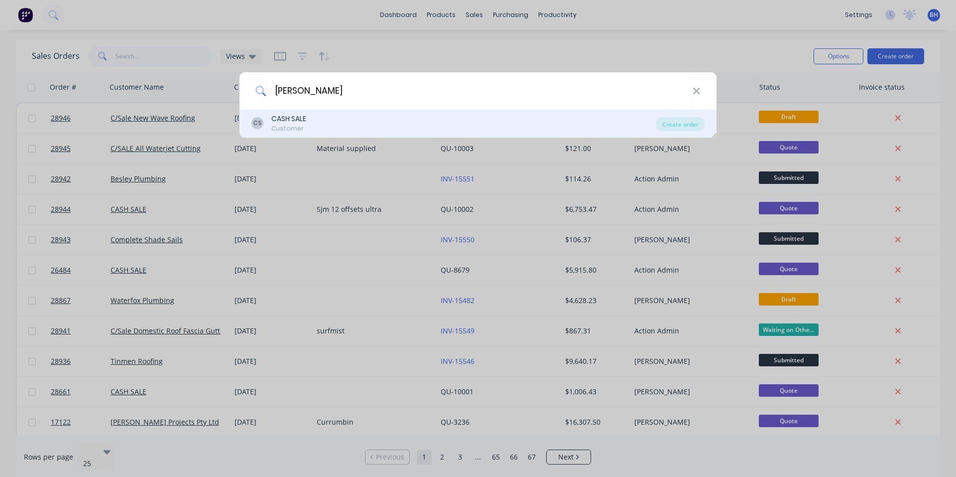
type input "[PERSON_NAME]"
click at [325, 120] on div "CS CASH SALE Customer" at bounding box center [454, 123] width 405 height 19
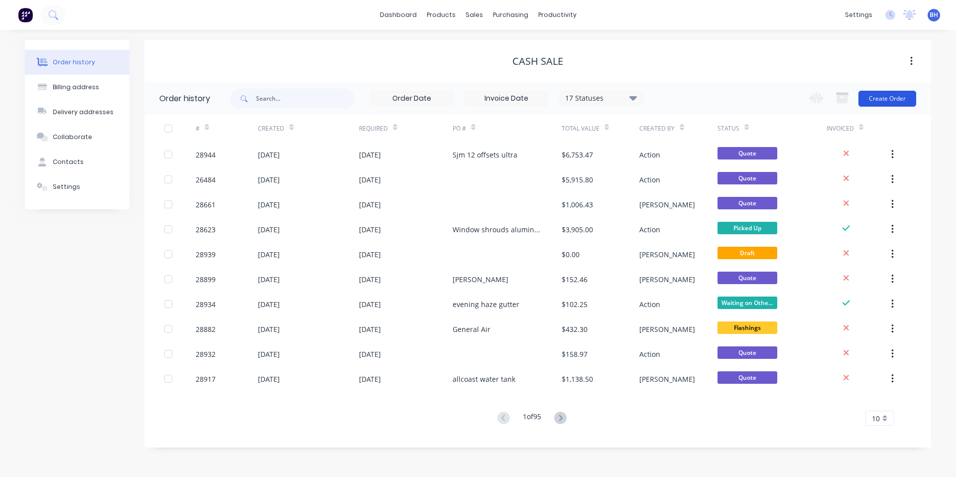
click at [898, 99] on button "Create Order" at bounding box center [888, 99] width 58 height 16
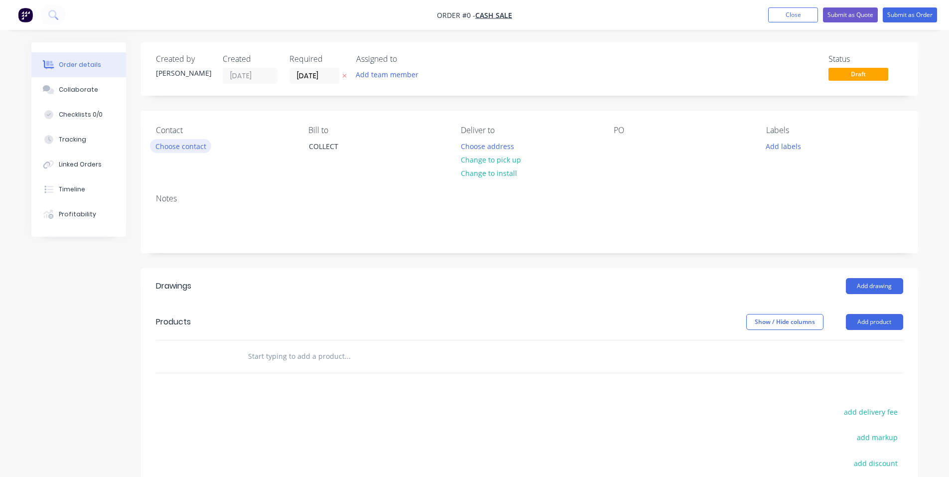
click at [189, 145] on button "Choose contact" at bounding box center [180, 145] width 61 height 13
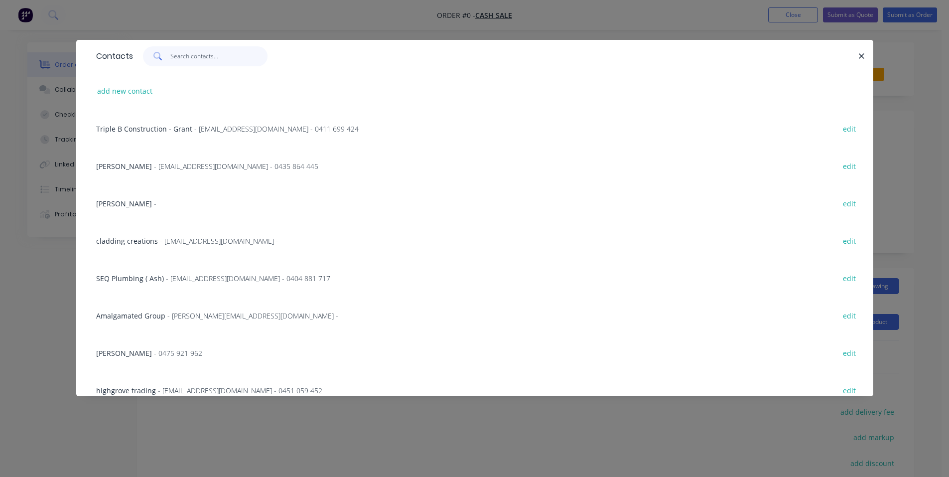
click at [246, 57] on input "text" at bounding box center [218, 56] width 97 height 20
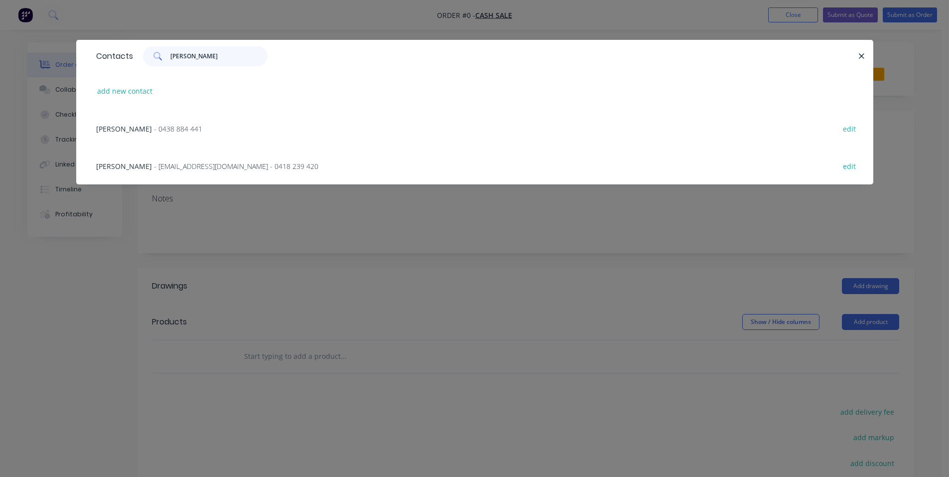
type input "[PERSON_NAME]"
click at [211, 165] on span "- [EMAIL_ADDRESS][DOMAIN_NAME] - 0418 239 420" at bounding box center [236, 165] width 164 height 9
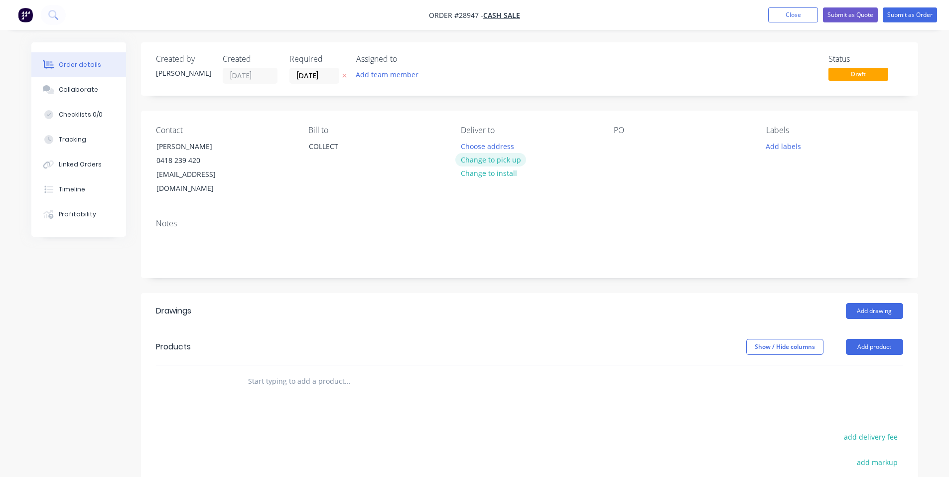
click at [510, 160] on button "Change to pick up" at bounding box center [490, 159] width 71 height 13
click at [620, 148] on div at bounding box center [622, 146] width 16 height 14
click at [789, 145] on button "Add labels" at bounding box center [784, 145] width 46 height 13
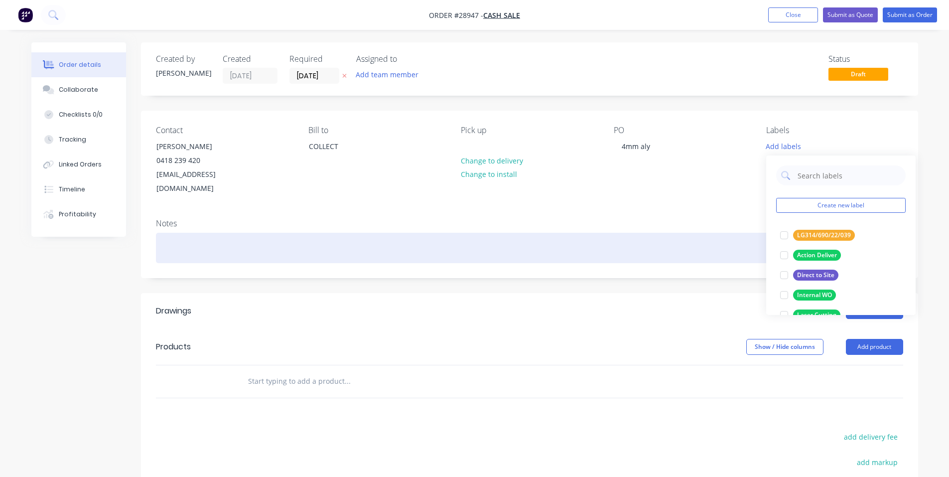
click at [734, 239] on div at bounding box center [529, 248] width 747 height 30
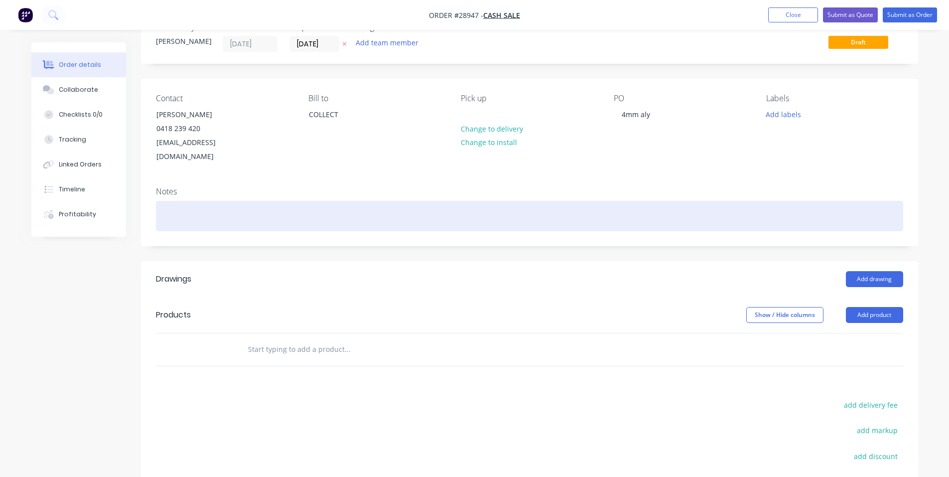
scroll to position [50, 0]
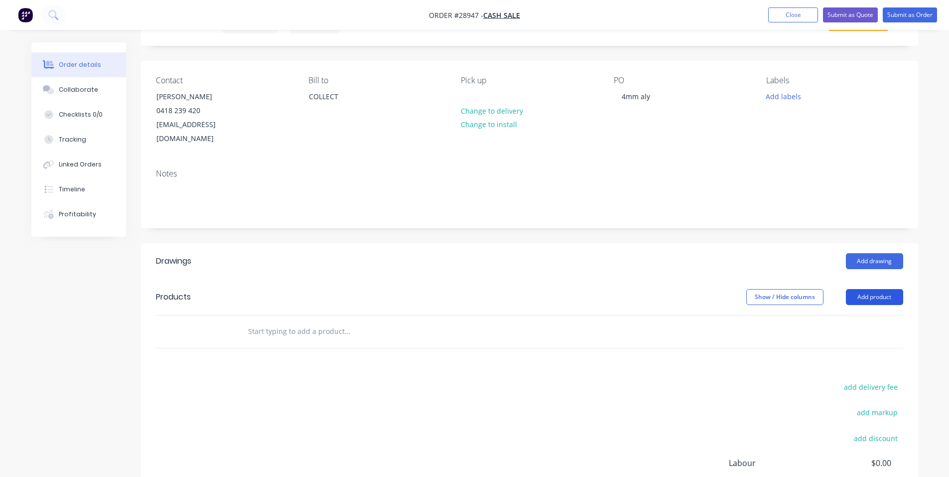
click at [888, 289] on button "Add product" at bounding box center [874, 297] width 57 height 16
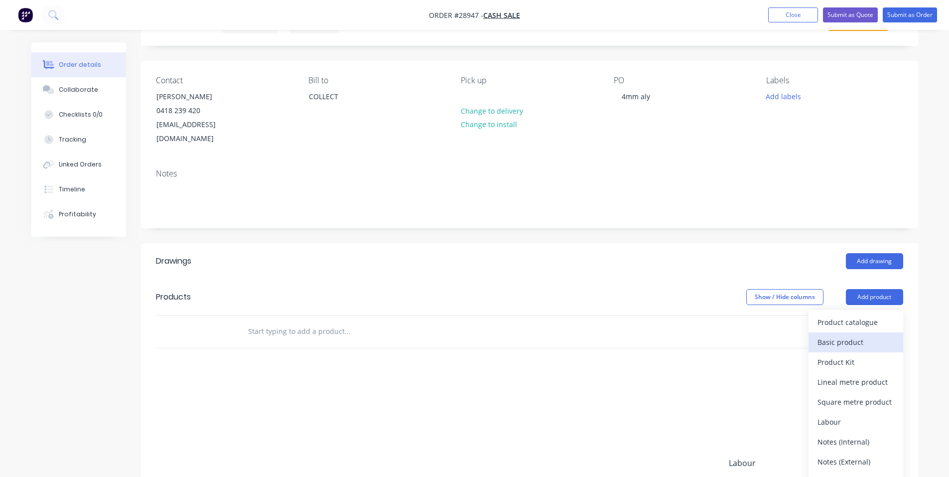
click at [855, 335] on div "Basic product" at bounding box center [855, 342] width 77 height 14
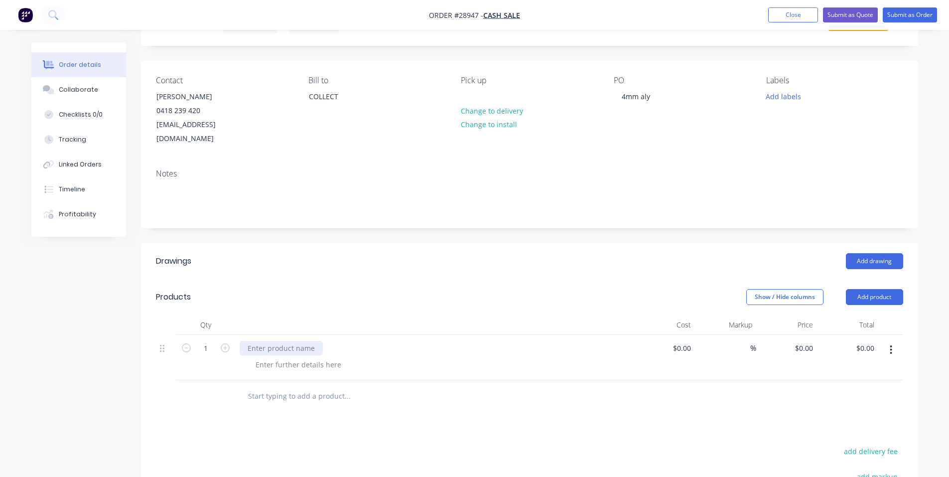
drag, startPoint x: 307, startPoint y: 334, endPoint x: 290, endPoint y: 330, distance: 16.9
click at [306, 341] on div at bounding box center [281, 348] width 83 height 14
click at [308, 357] on div at bounding box center [299, 364] width 102 height 14
click at [316, 341] on div "4mm ALY square: 1000mmx1000mm" at bounding box center [308, 348] width 137 height 14
click at [390, 341] on div "4mm ALY square: 1000mmx1000mm" at bounding box center [435, 348] width 390 height 14
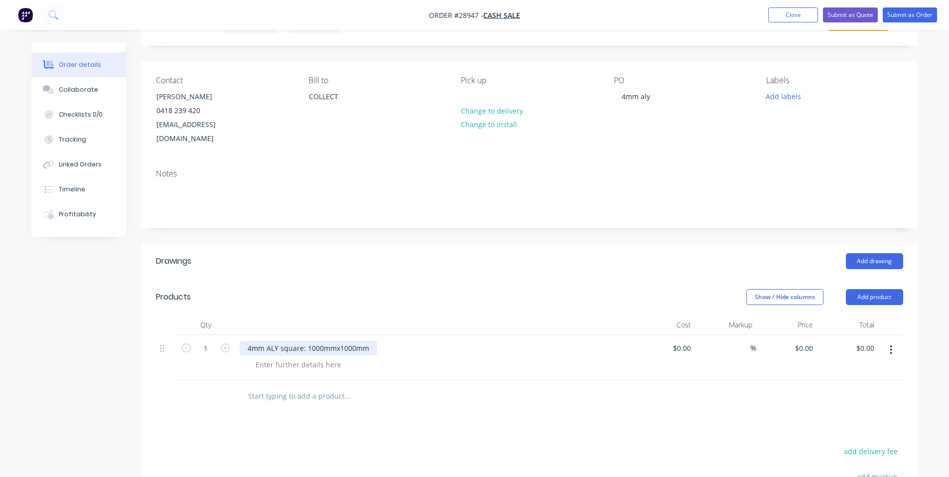
click at [314, 341] on div "4mm ALY square: 1000mmx1000mm" at bounding box center [308, 348] width 137 height 14
click at [318, 341] on div "4mm ALY square: 1000mmx1000mm" at bounding box center [308, 348] width 137 height 14
click at [322, 341] on div "4mm ALY square: 1000mmx1000mm" at bounding box center [308, 348] width 137 height 14
click at [294, 357] on div at bounding box center [299, 364] width 102 height 14
click at [803, 341] on div "0 0" at bounding box center [808, 348] width 15 height 14
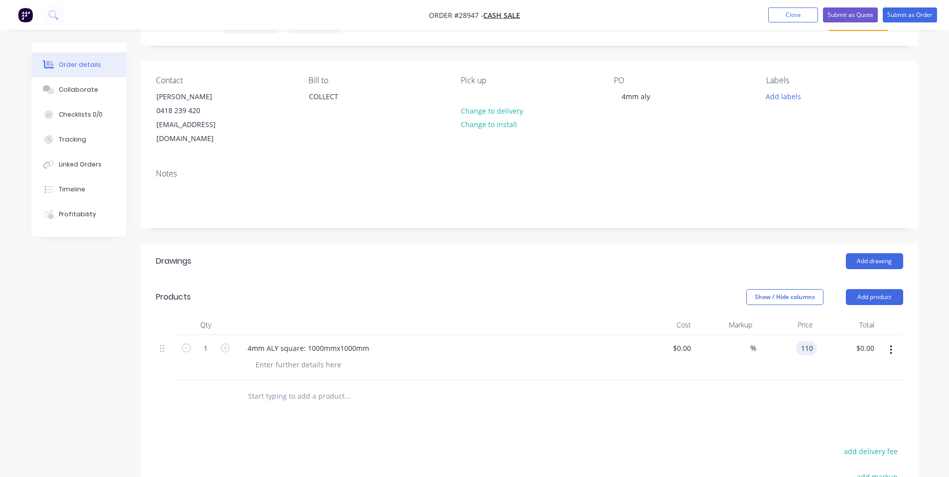
type input "$110.00"
click at [758, 380] on div at bounding box center [529, 396] width 747 height 32
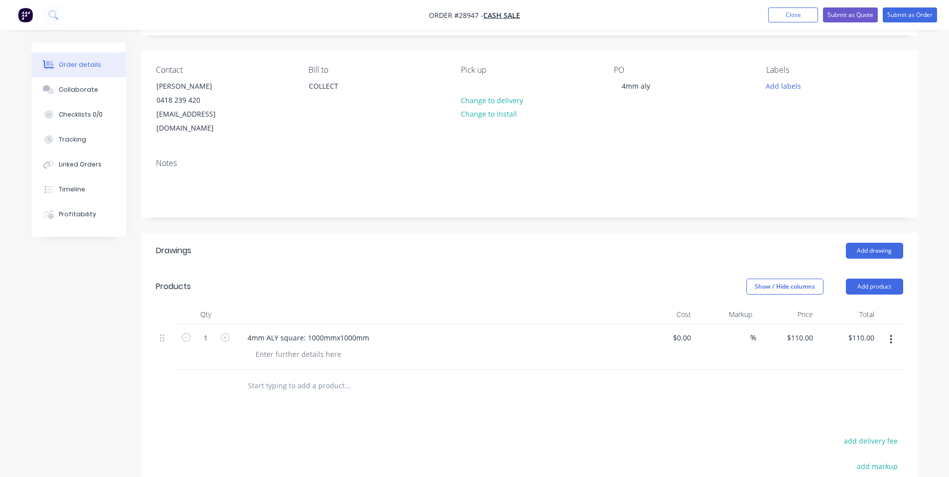
scroll to position [0, 0]
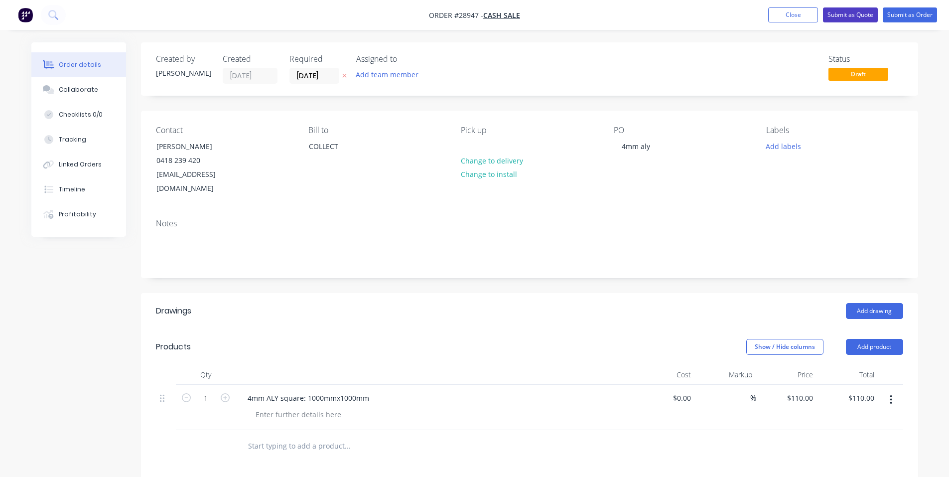
click at [848, 14] on button "Submit as Quote" at bounding box center [850, 14] width 55 height 15
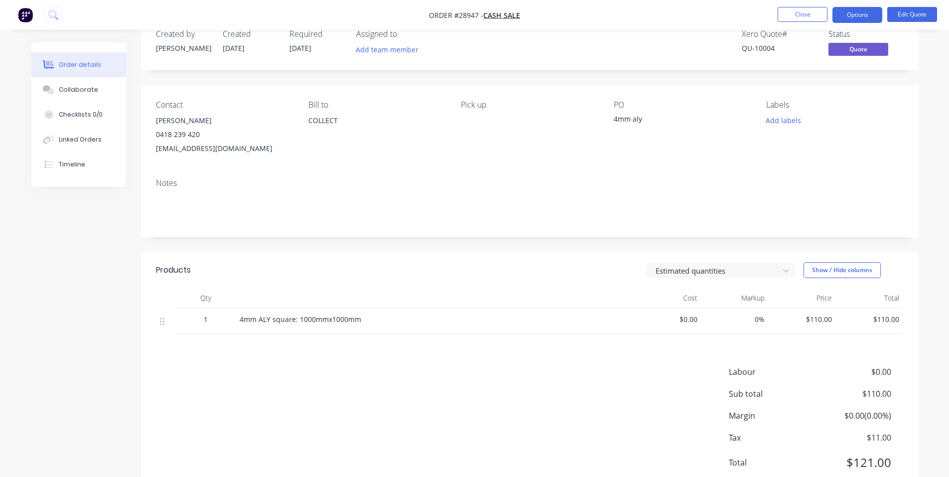
scroll to position [59, 0]
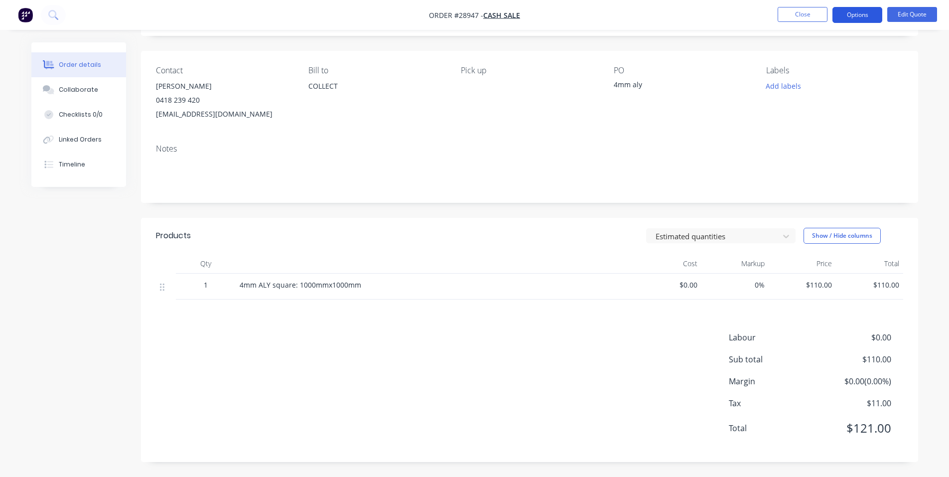
click at [869, 10] on button "Options" at bounding box center [857, 15] width 50 height 16
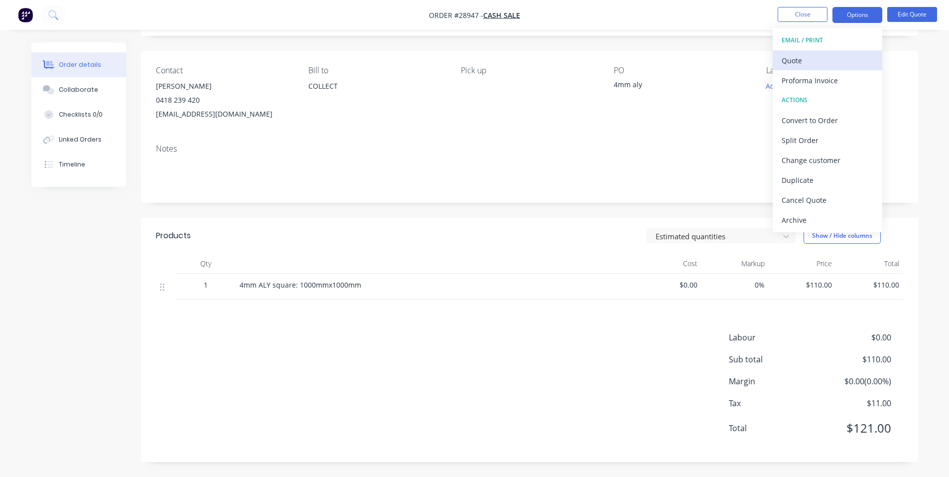
click at [816, 62] on div "Quote" at bounding box center [827, 60] width 92 height 14
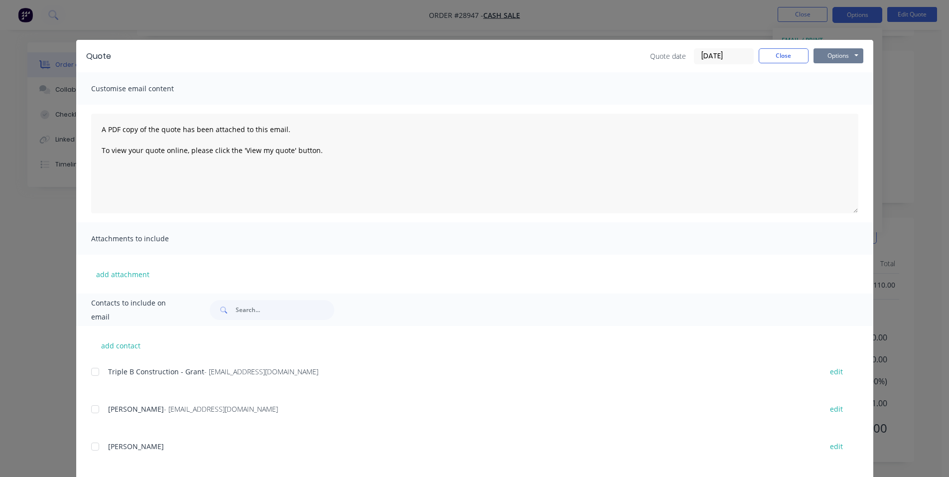
click at [837, 57] on button "Options" at bounding box center [838, 55] width 50 height 15
click at [843, 87] on button "Print" at bounding box center [845, 90] width 64 height 16
drag, startPoint x: 791, startPoint y: 60, endPoint x: 782, endPoint y: 61, distance: 9.1
click at [790, 60] on button "Close" at bounding box center [784, 55] width 50 height 15
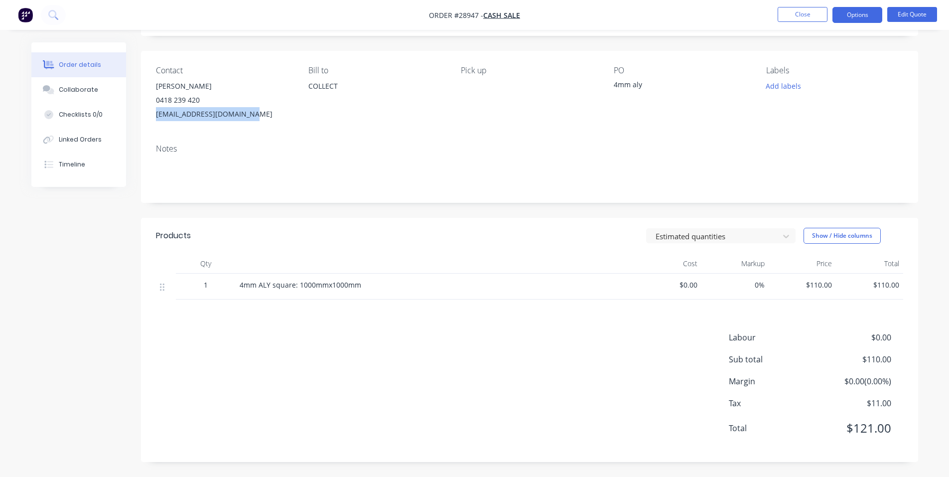
drag, startPoint x: 267, startPoint y: 113, endPoint x: 155, endPoint y: 118, distance: 112.2
click at [155, 118] on div "Contact [PERSON_NAME] [PHONE_NUMBER] [EMAIL_ADDRESS][DOMAIN_NAME] Bill to COLLE…" at bounding box center [529, 93] width 777 height 85
copy div "[EMAIL_ADDRESS][DOMAIN_NAME]"
click at [809, 12] on button "Close" at bounding box center [802, 14] width 50 height 15
